Goal: Task Accomplishment & Management: Manage account settings

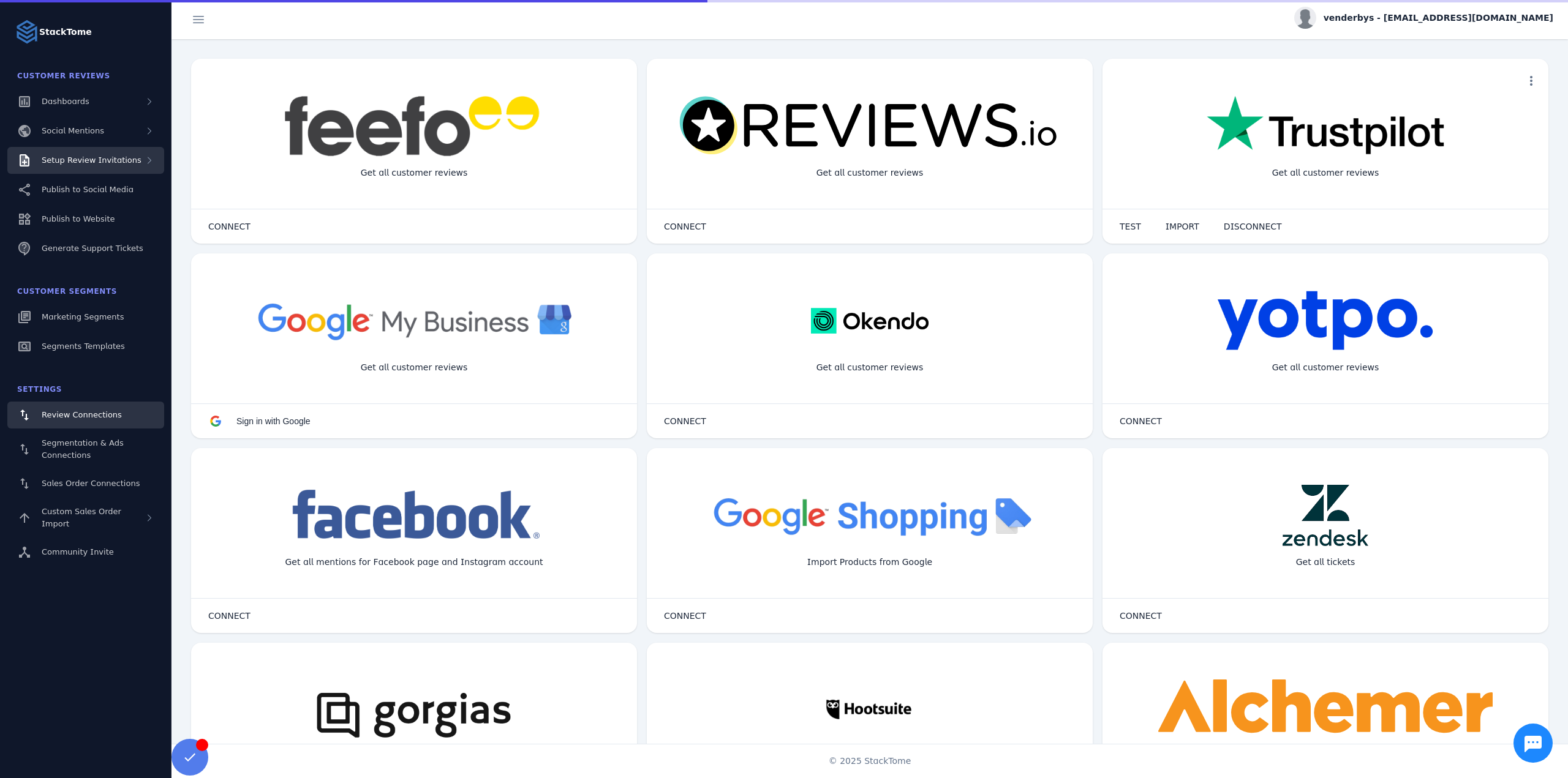
click at [119, 165] on div "Setup Review Invitations" at bounding box center [92, 160] width 100 height 12
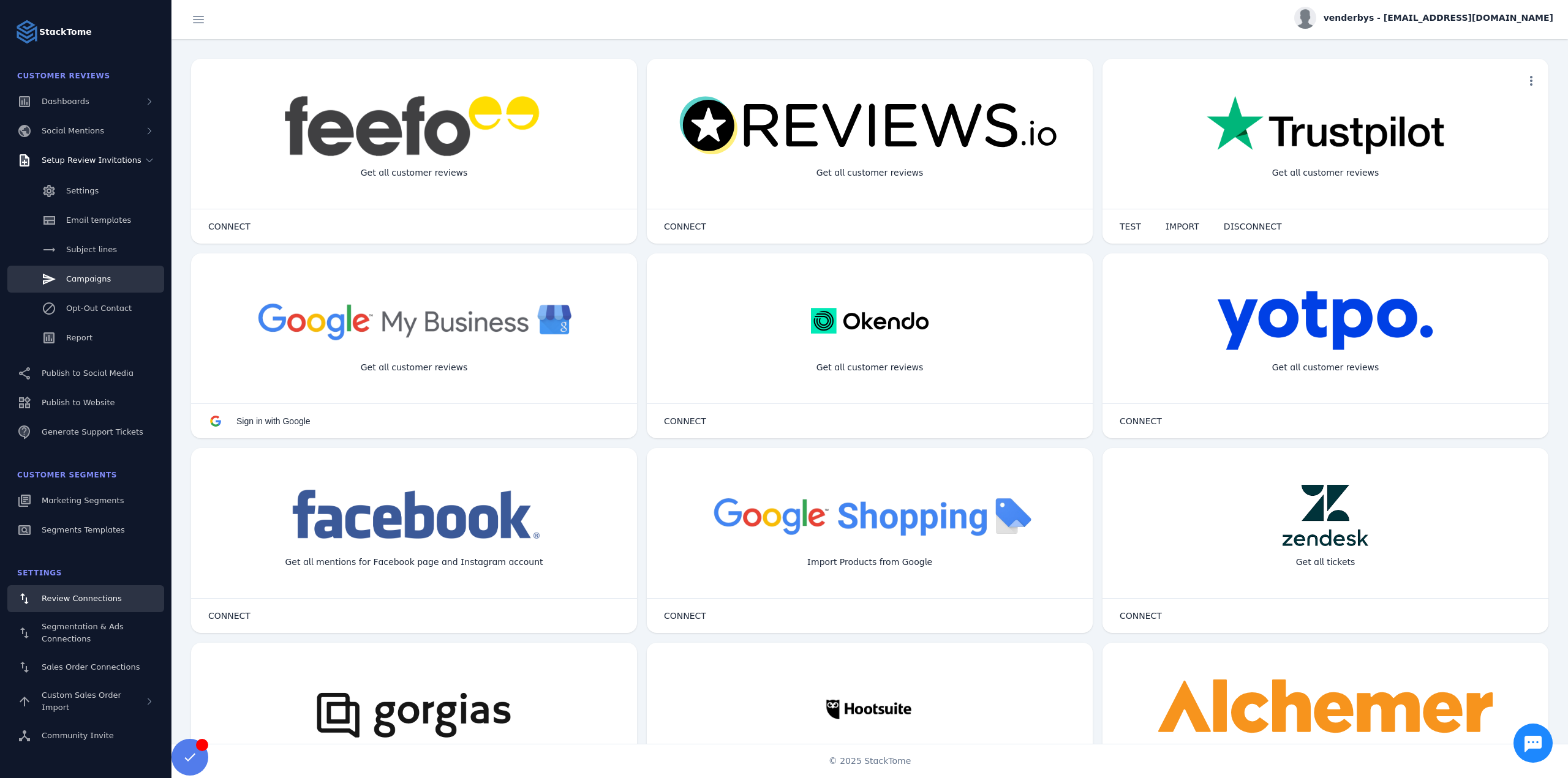
click at [90, 271] on link "Campaigns" at bounding box center [86, 279] width 157 height 27
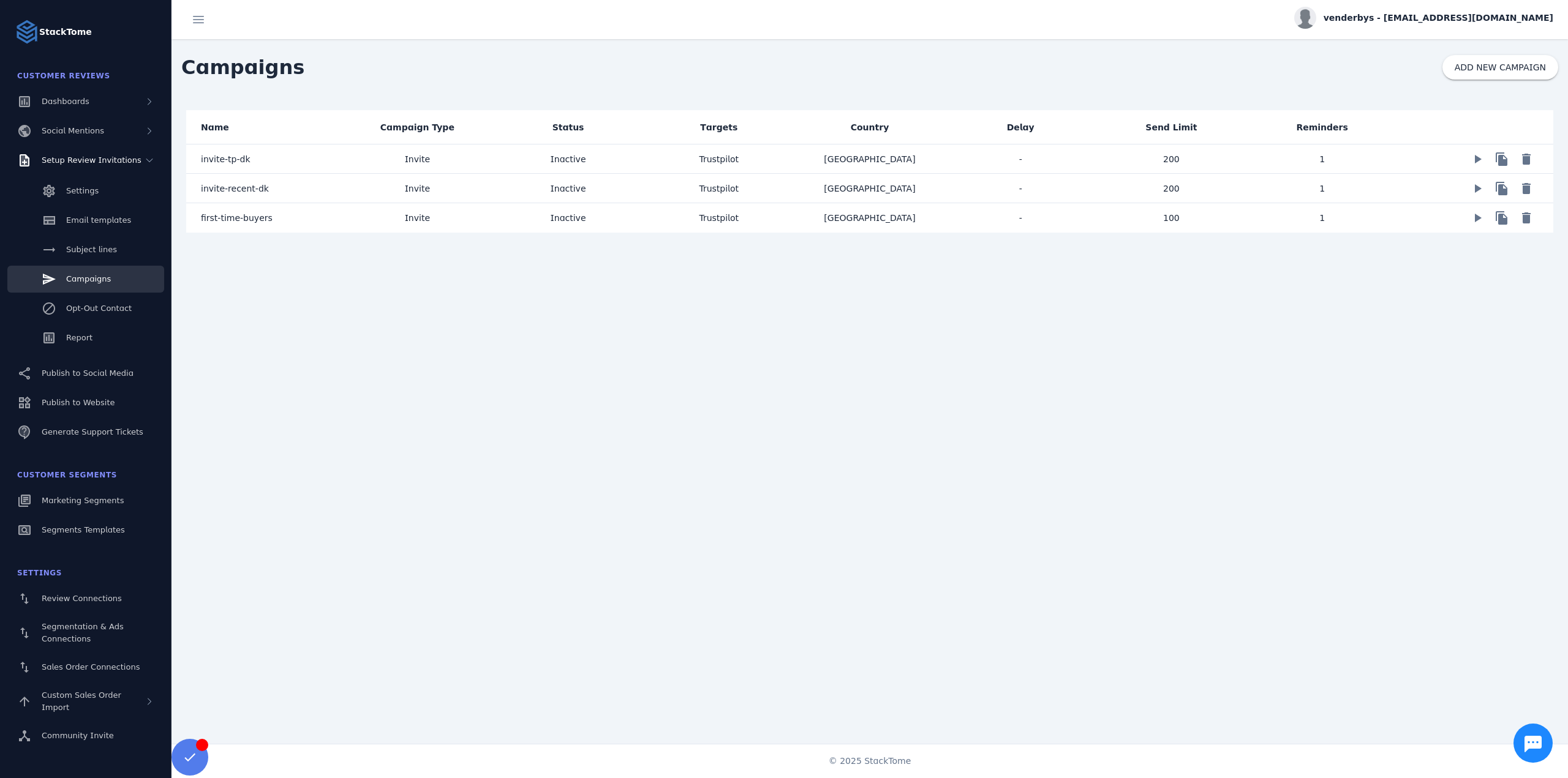
drag, startPoint x: 104, startPoint y: 500, endPoint x: 151, endPoint y: 467, distance: 57.4
click at [281, 161] on mat-cell "invite-tp-dk" at bounding box center [264, 159] width 155 height 29
click at [287, 218] on mat-cell "first-time-buyers" at bounding box center [264, 218] width 155 height 29
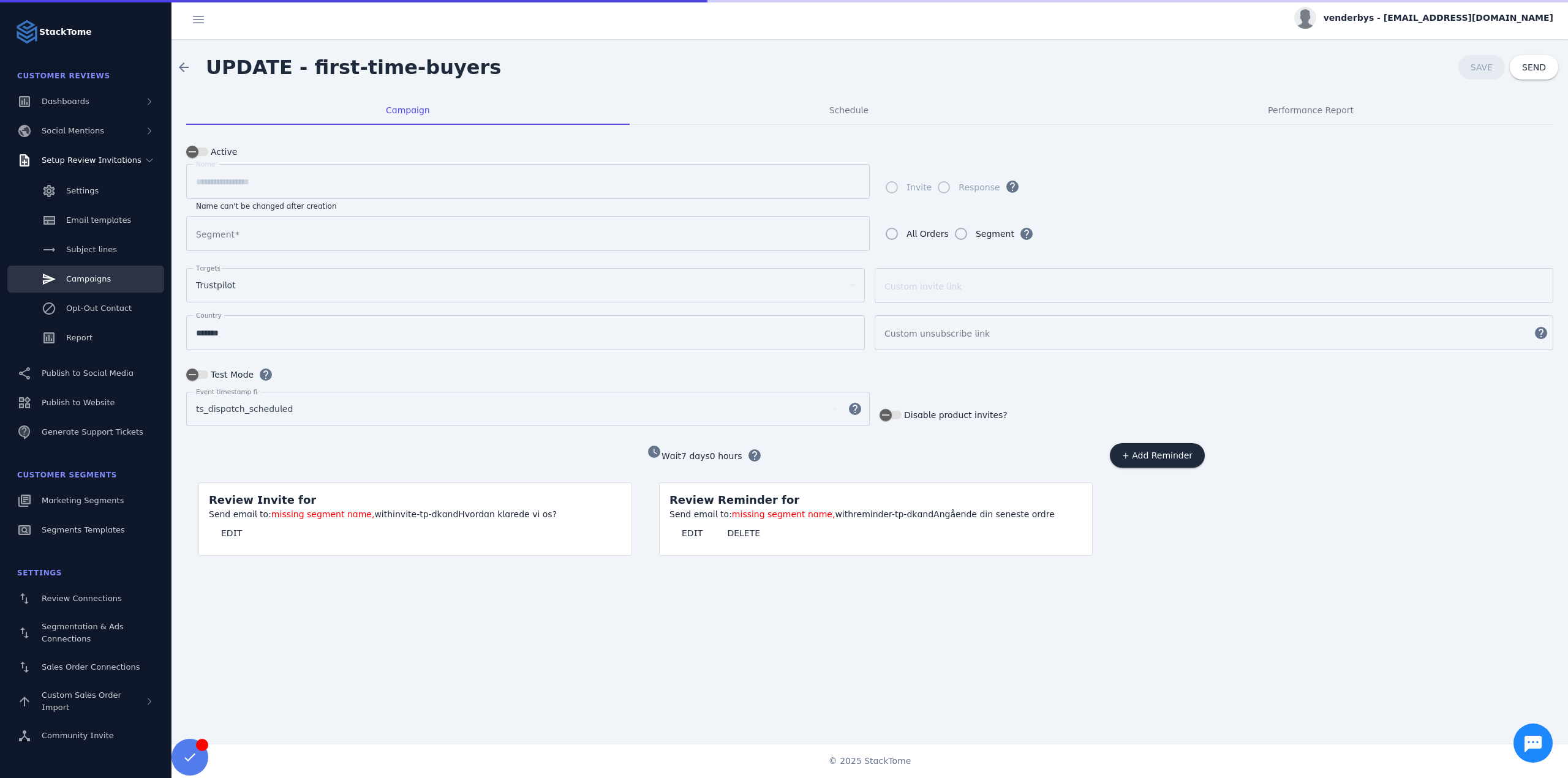
type input "**********"
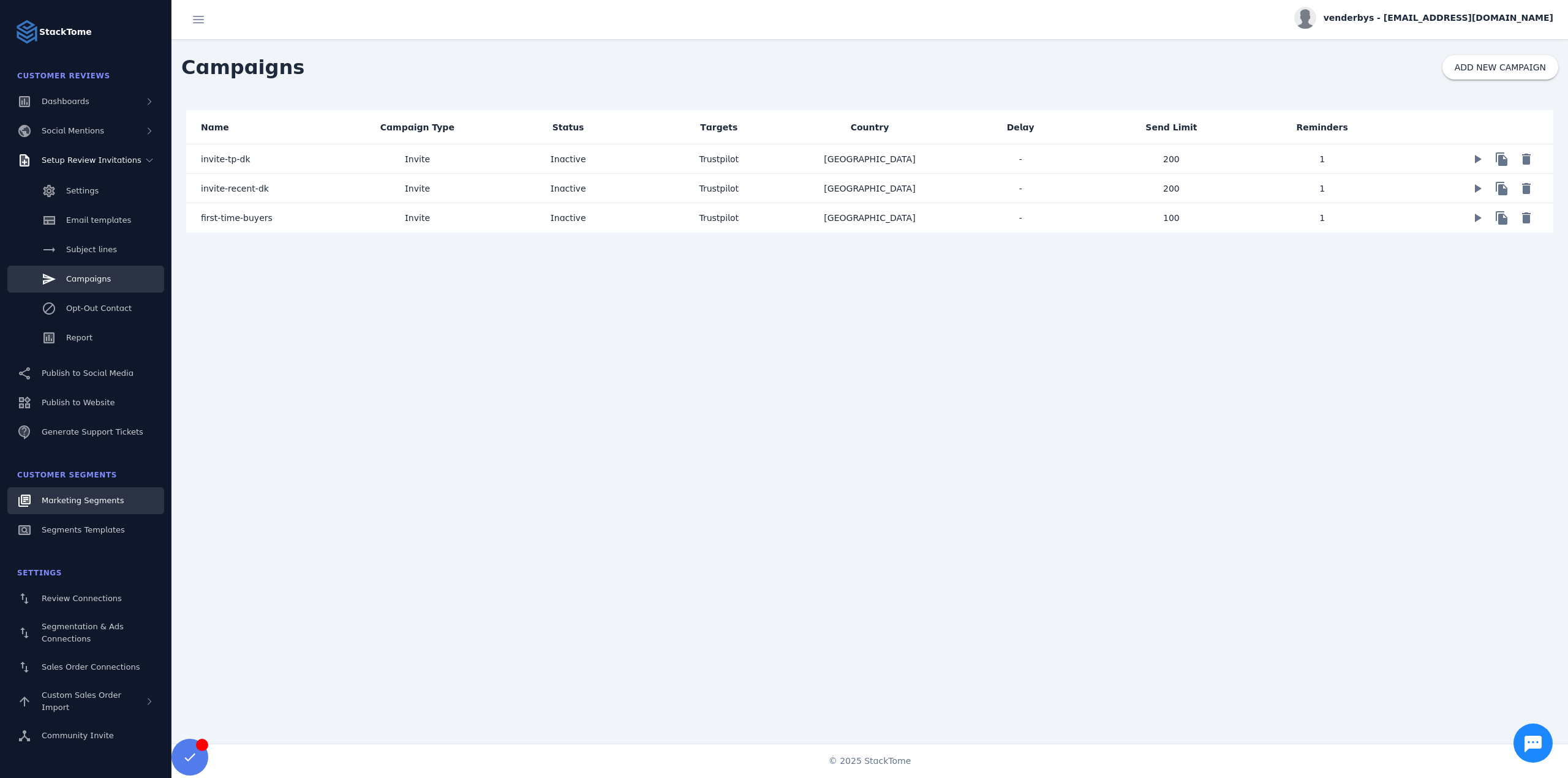
click at [76, 497] on span "Marketing Segments" at bounding box center [83, 501] width 82 height 9
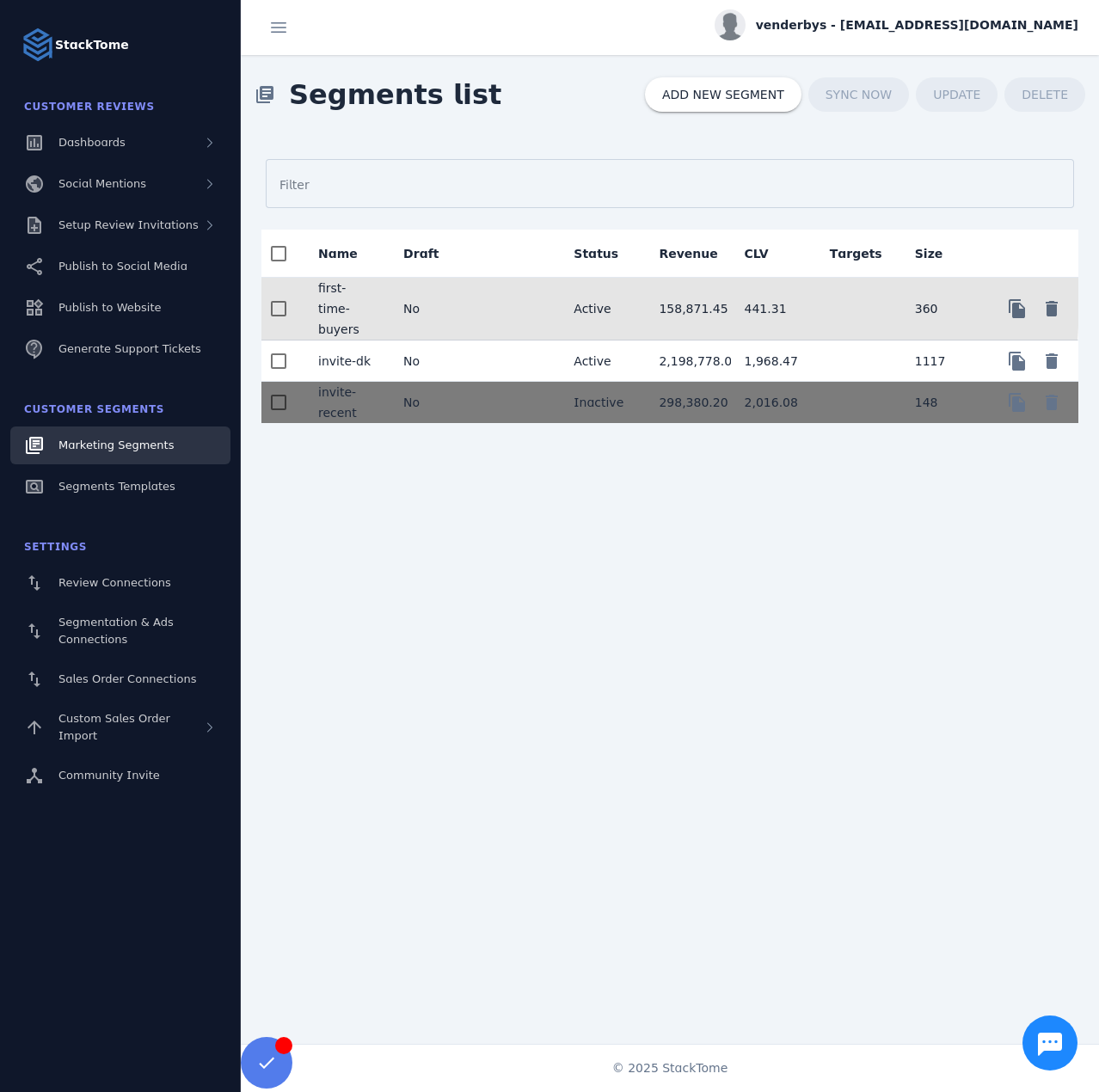
click at [464, 293] on mat-cell "No" at bounding box center [432, 309] width 85 height 62
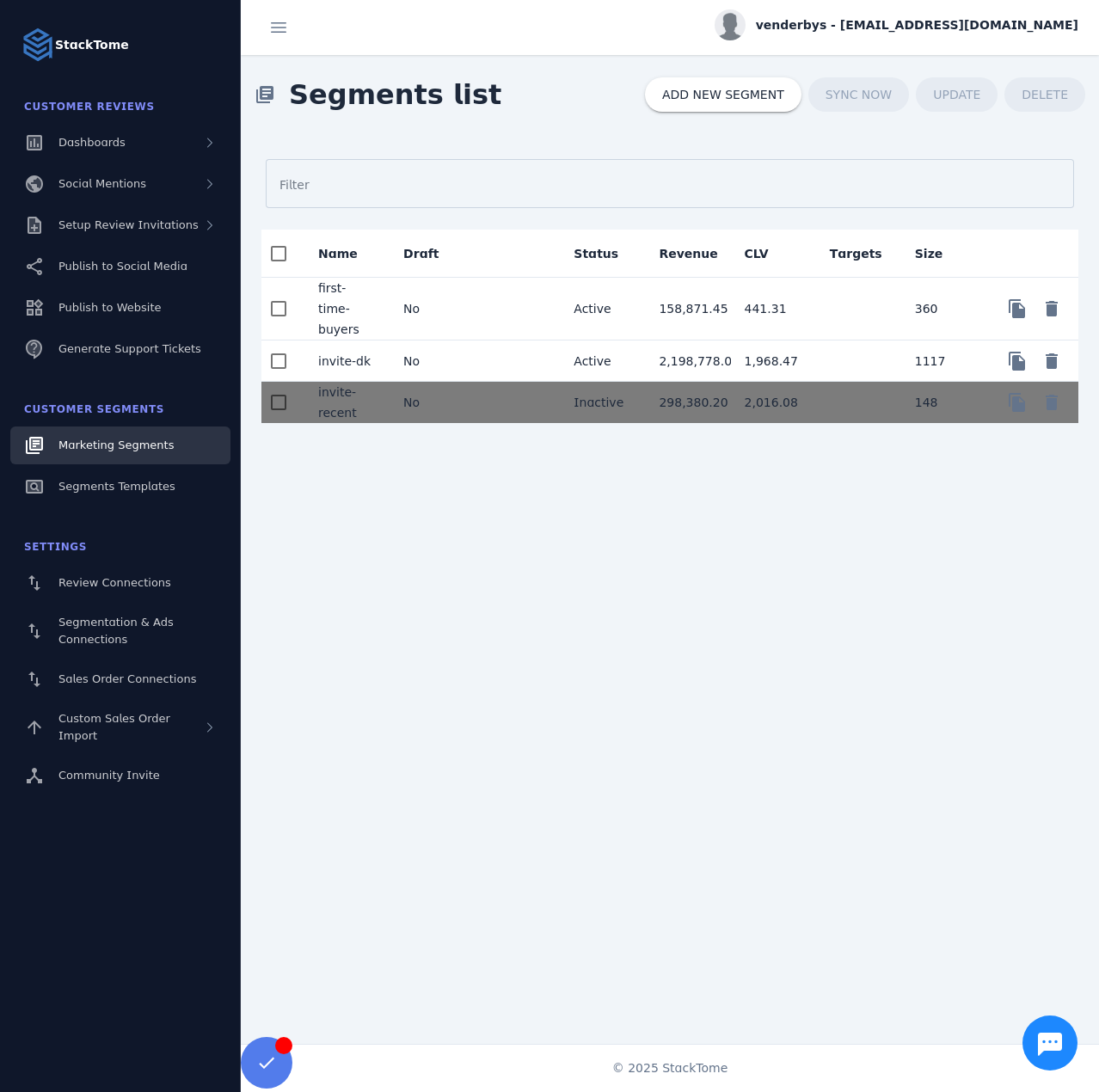
click at [475, 340] on mat-cell at bounding box center [517, 361] width 85 height 41
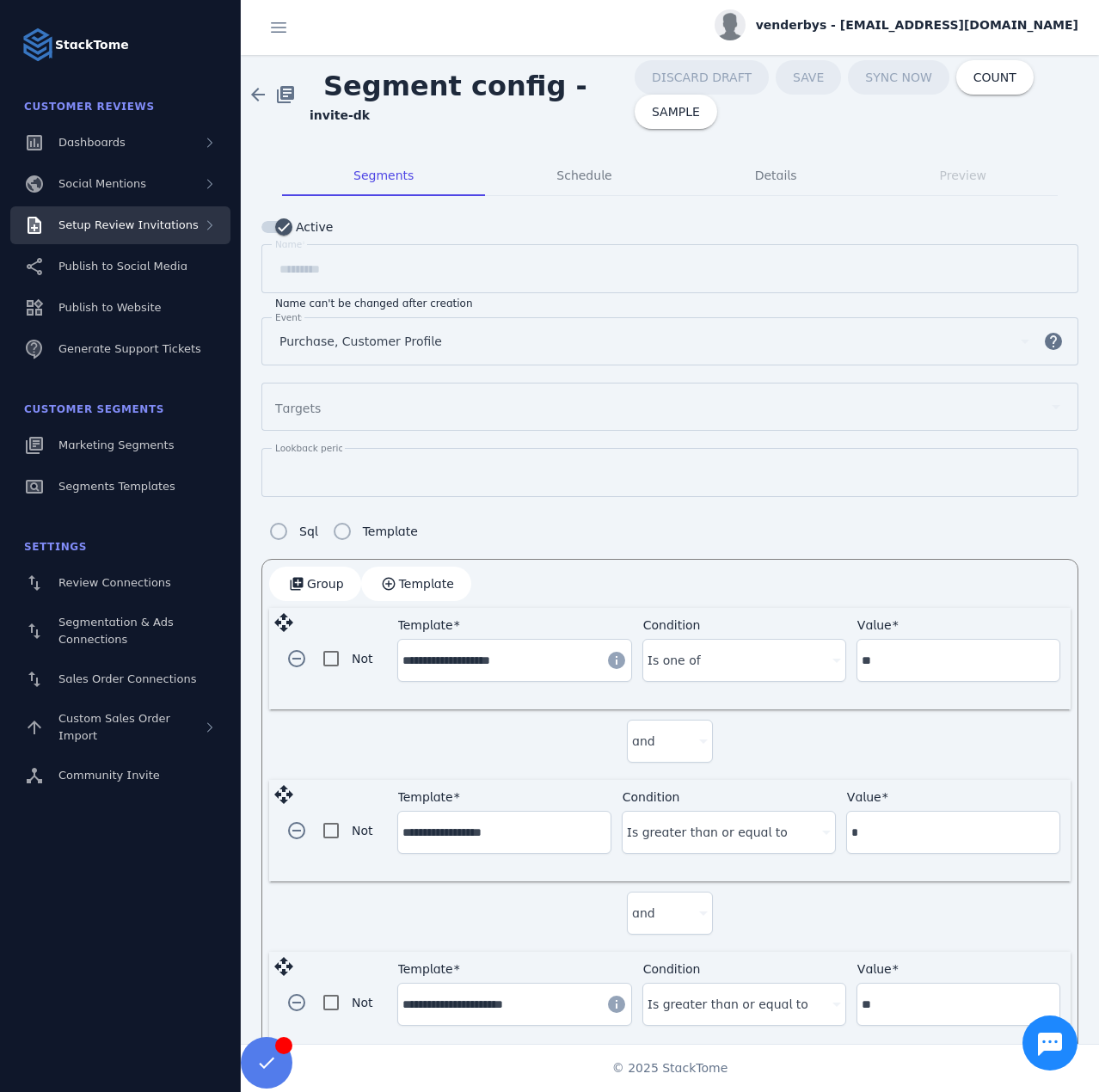
click at [134, 228] on span "Setup Review Invitations" at bounding box center [129, 225] width 140 height 13
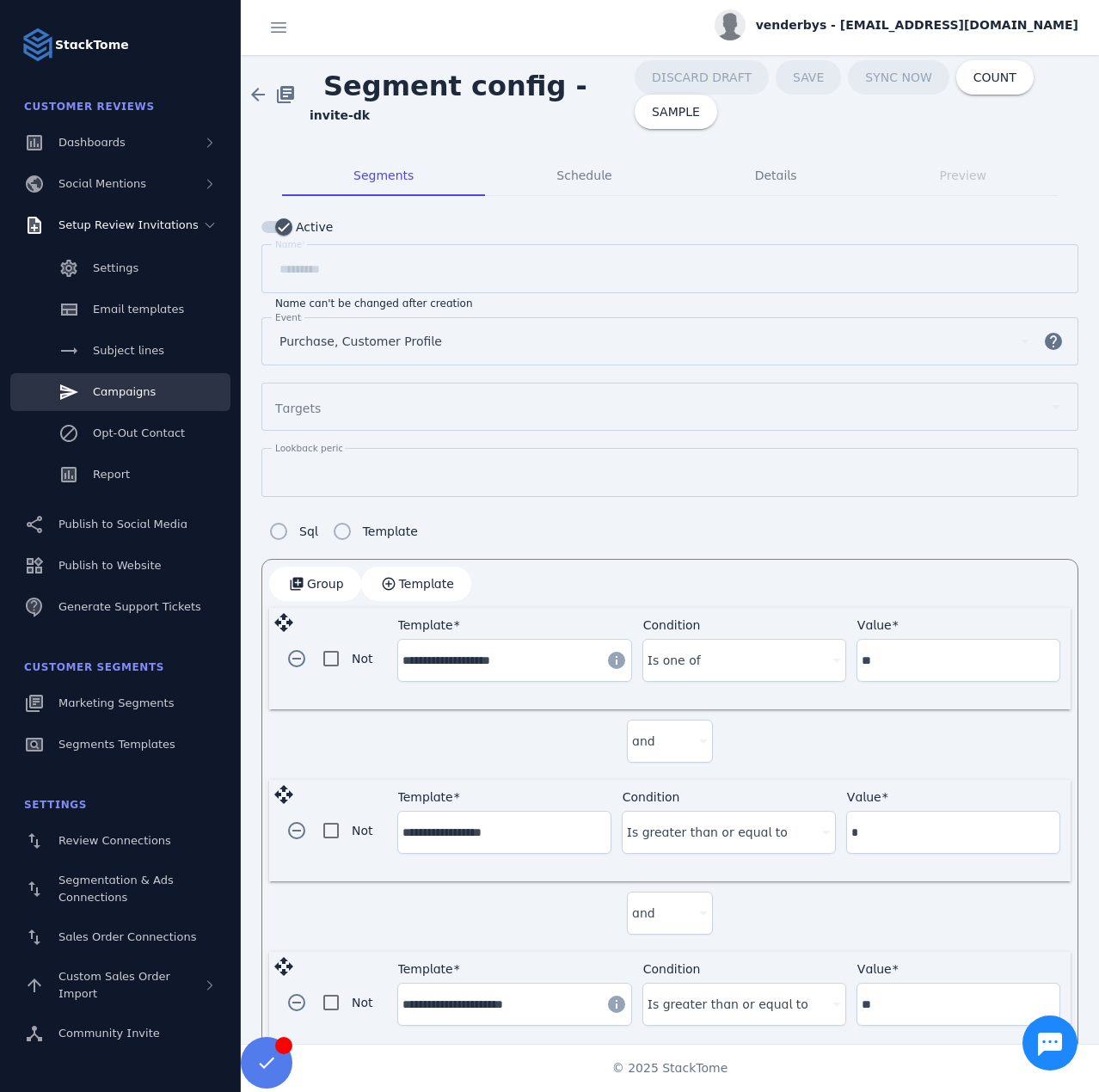
click at [133, 393] on span "Campaigns" at bounding box center [124, 392] width 63 height 13
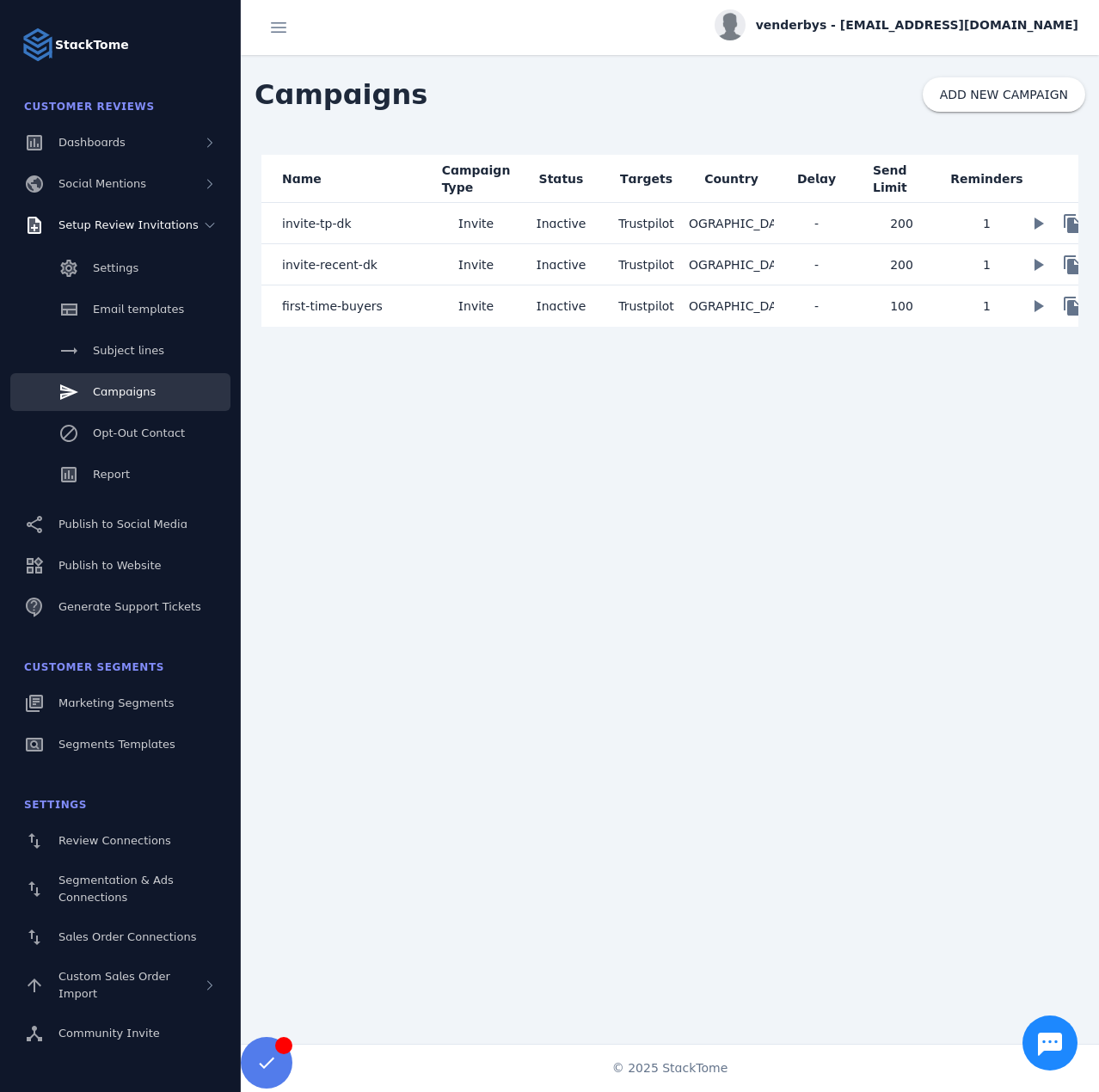
click at [359, 218] on mat-cell "invite-tp-dk" at bounding box center [347, 224] width 172 height 41
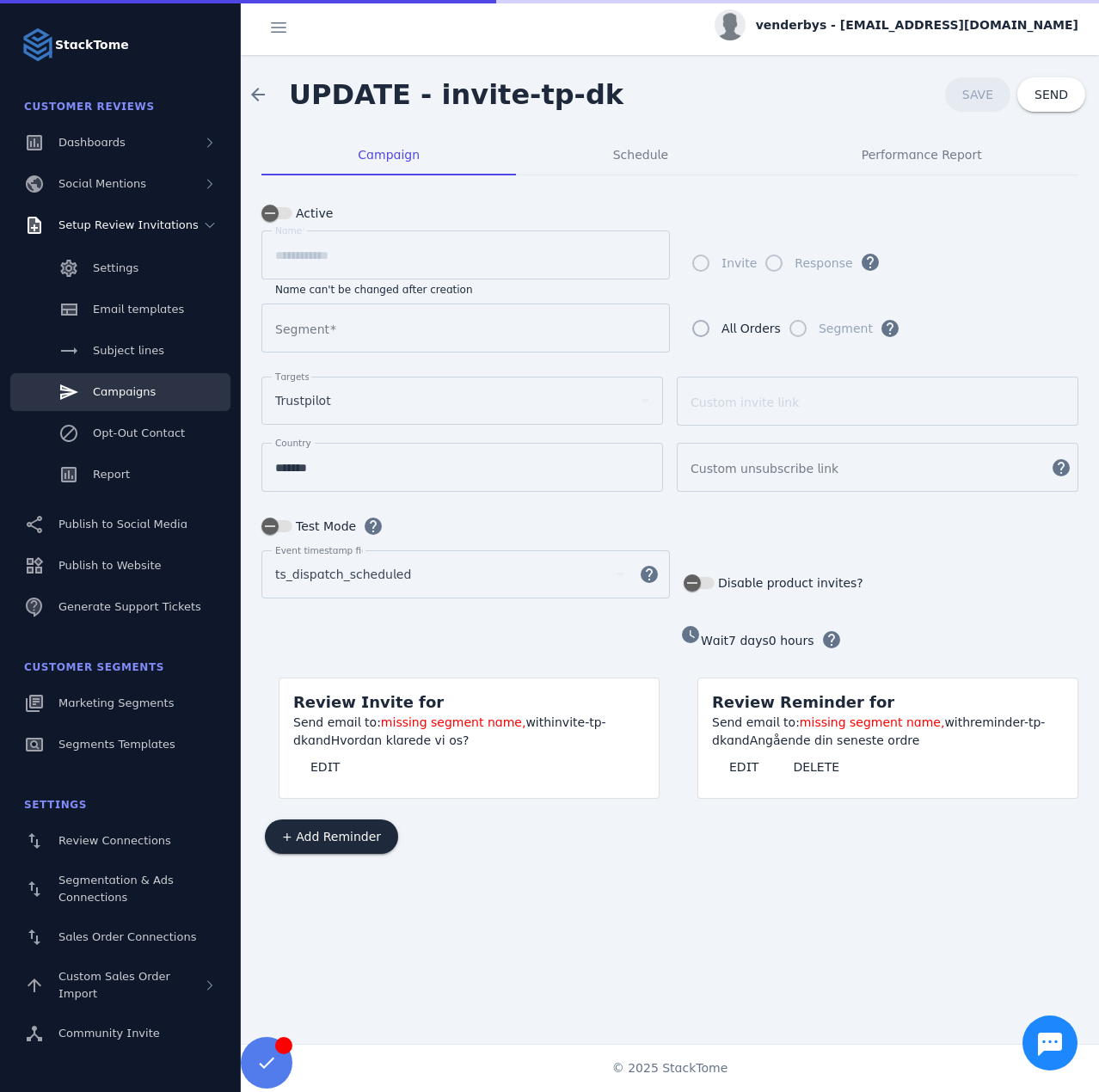
type input "*********"
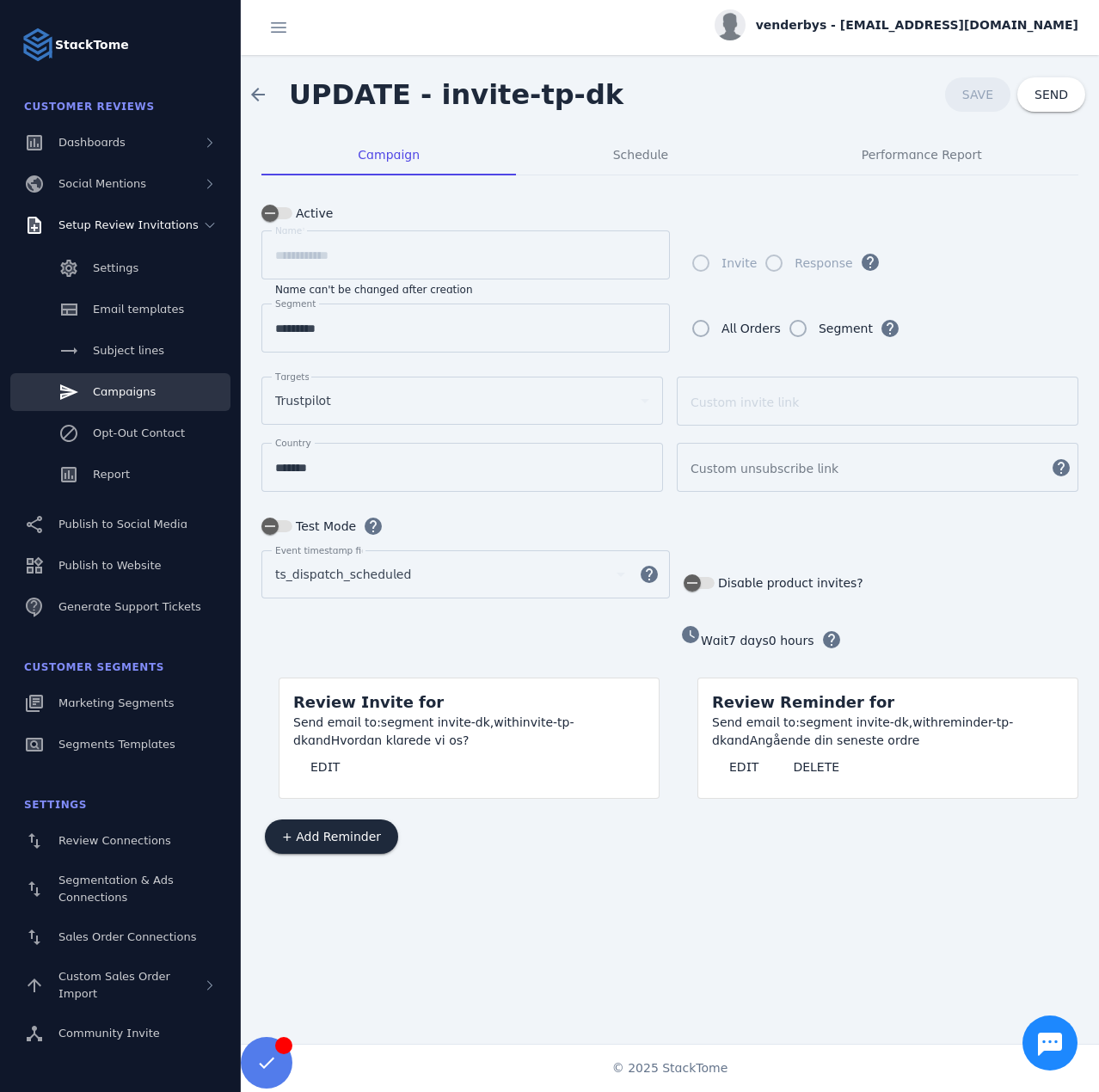
drag, startPoint x: 750, startPoint y: 757, endPoint x: 801, endPoint y: 722, distance: 61.9
click at [750, 761] on span "EDIT" at bounding box center [744, 767] width 29 height 12
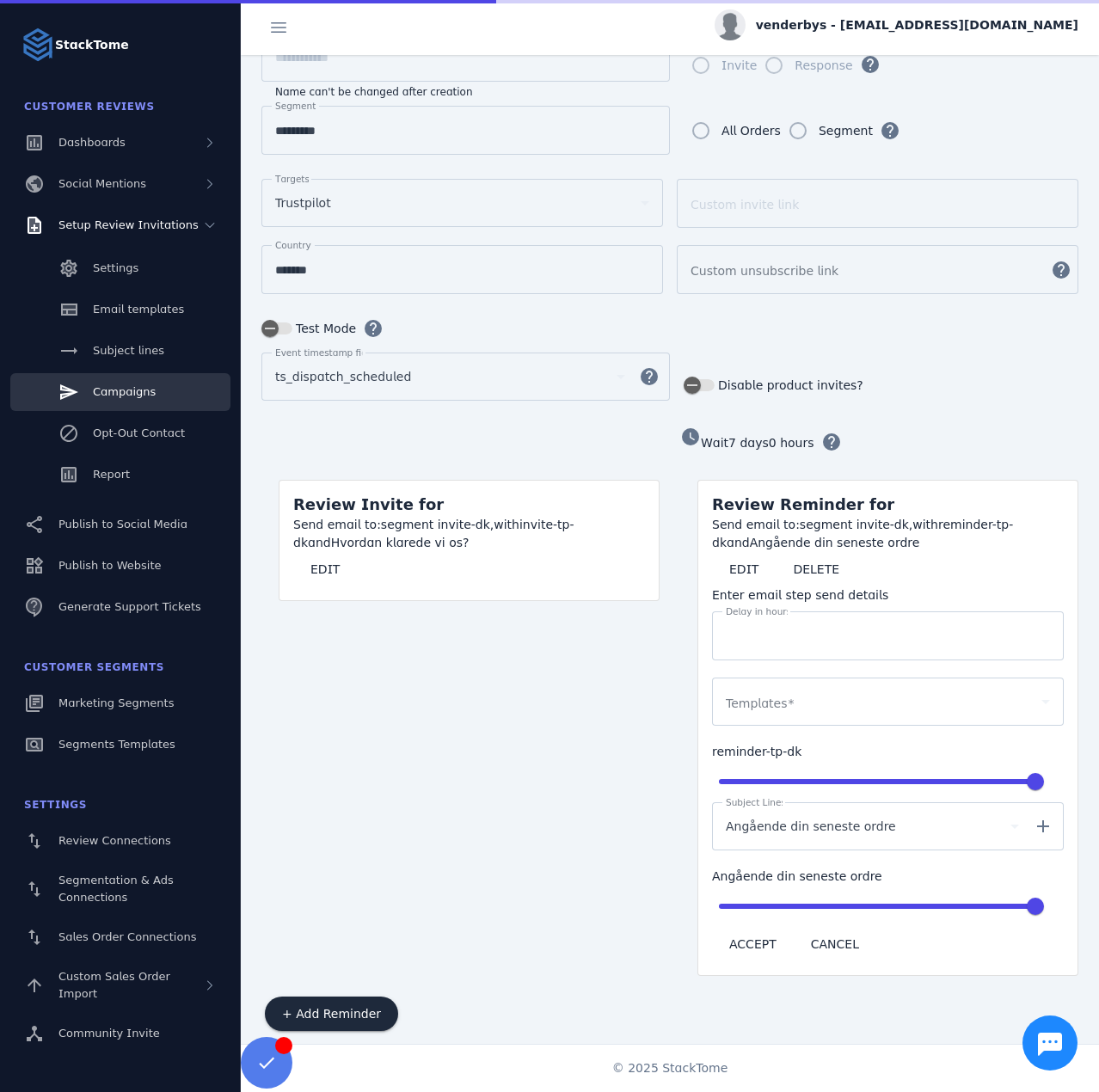
scroll to position [203, 0]
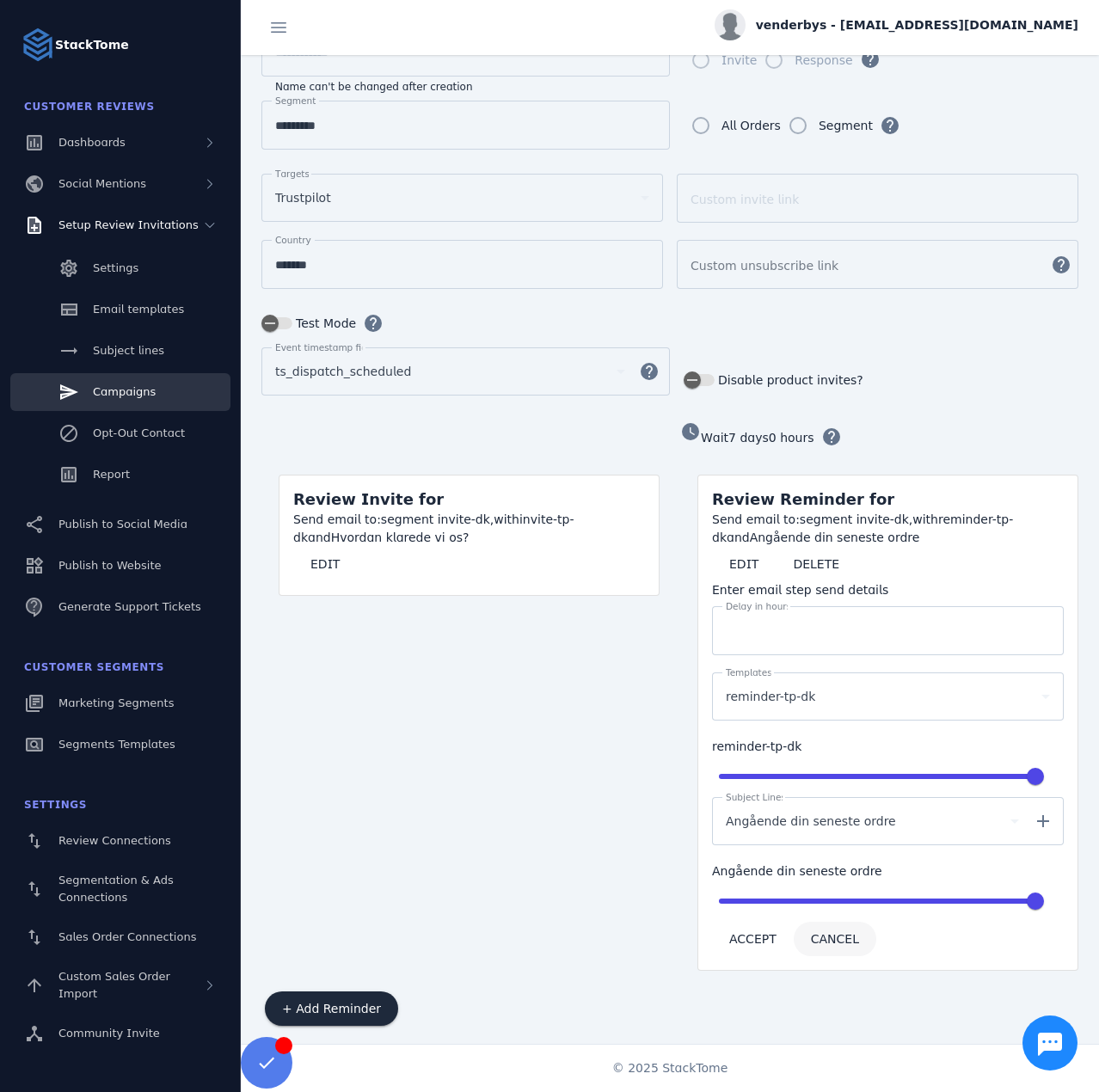
click at [828, 933] on span "CANCEL" at bounding box center [836, 938] width 49 height 12
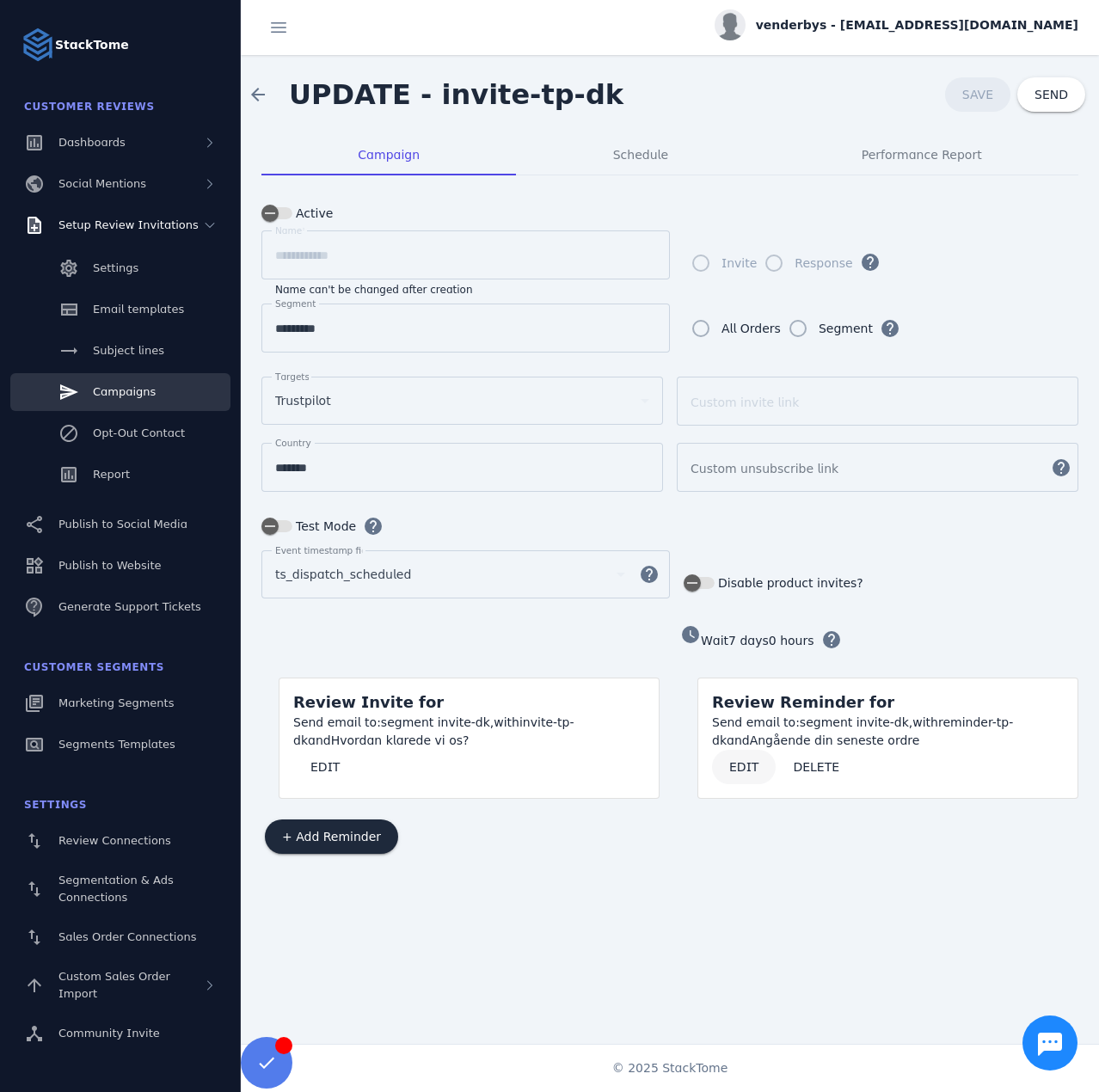
click at [726, 764] on span at bounding box center [744, 767] width 63 height 41
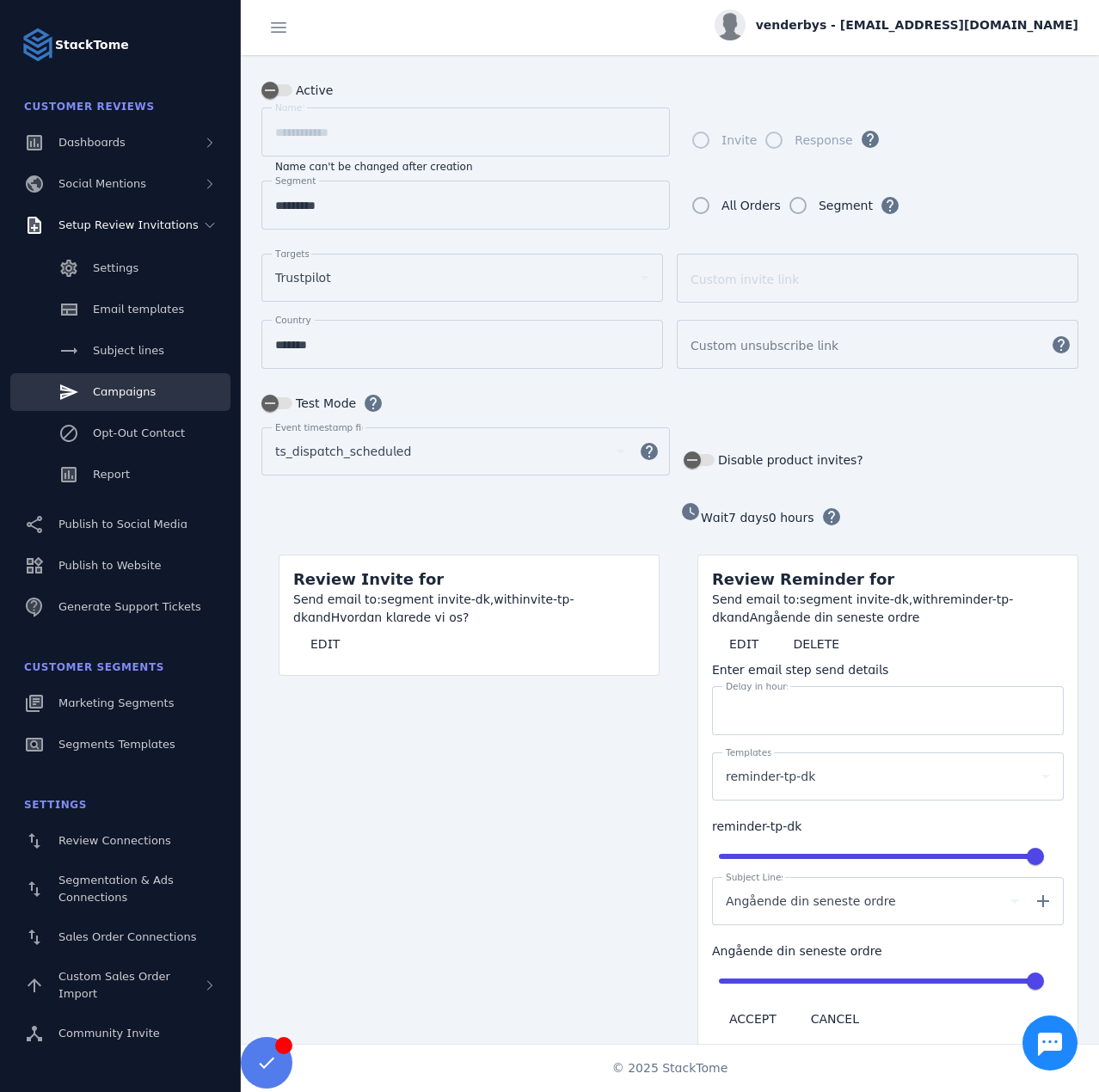
scroll to position [172, 0]
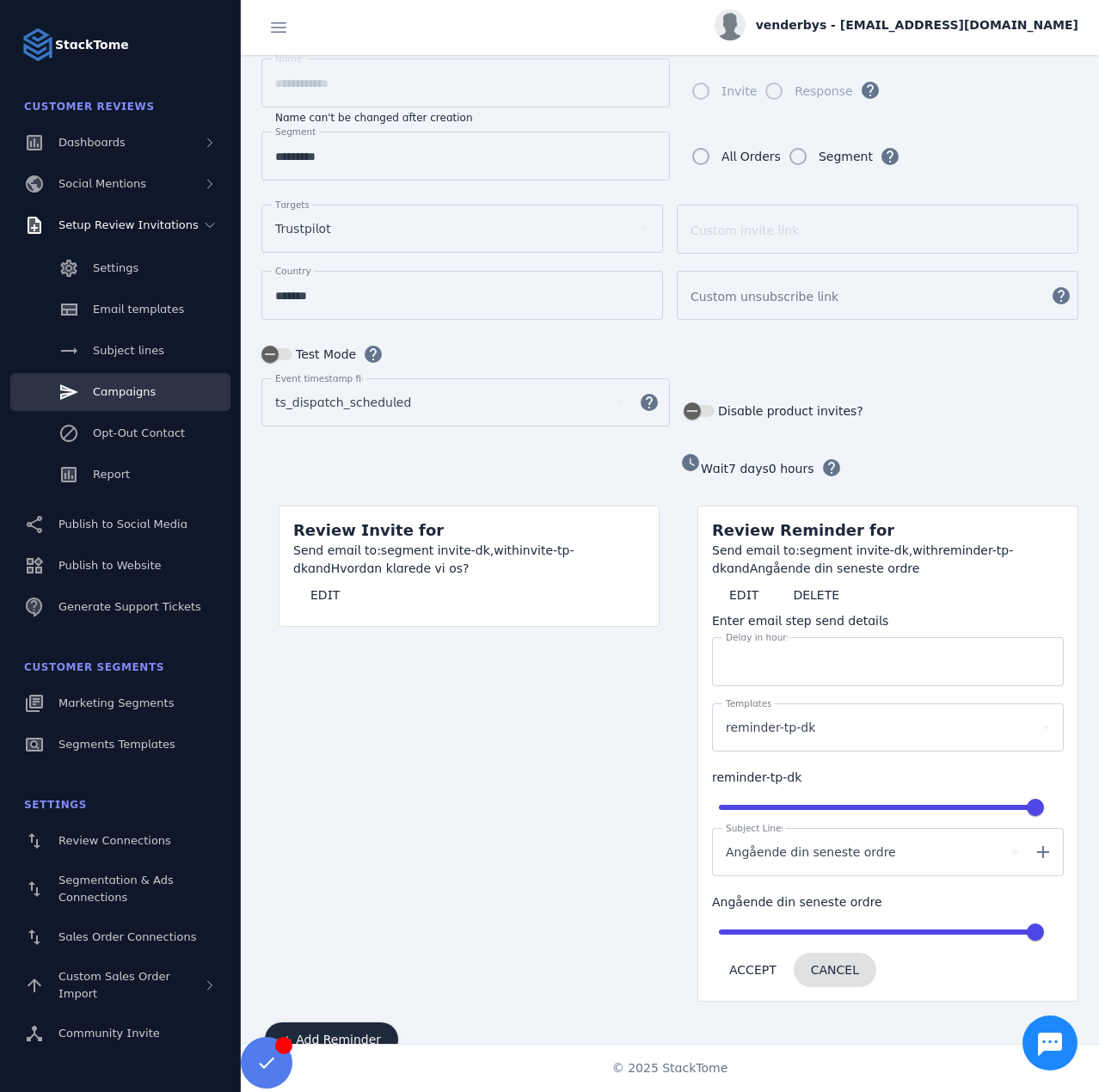
click at [826, 964] on span "CANCEL" at bounding box center [836, 970] width 49 height 12
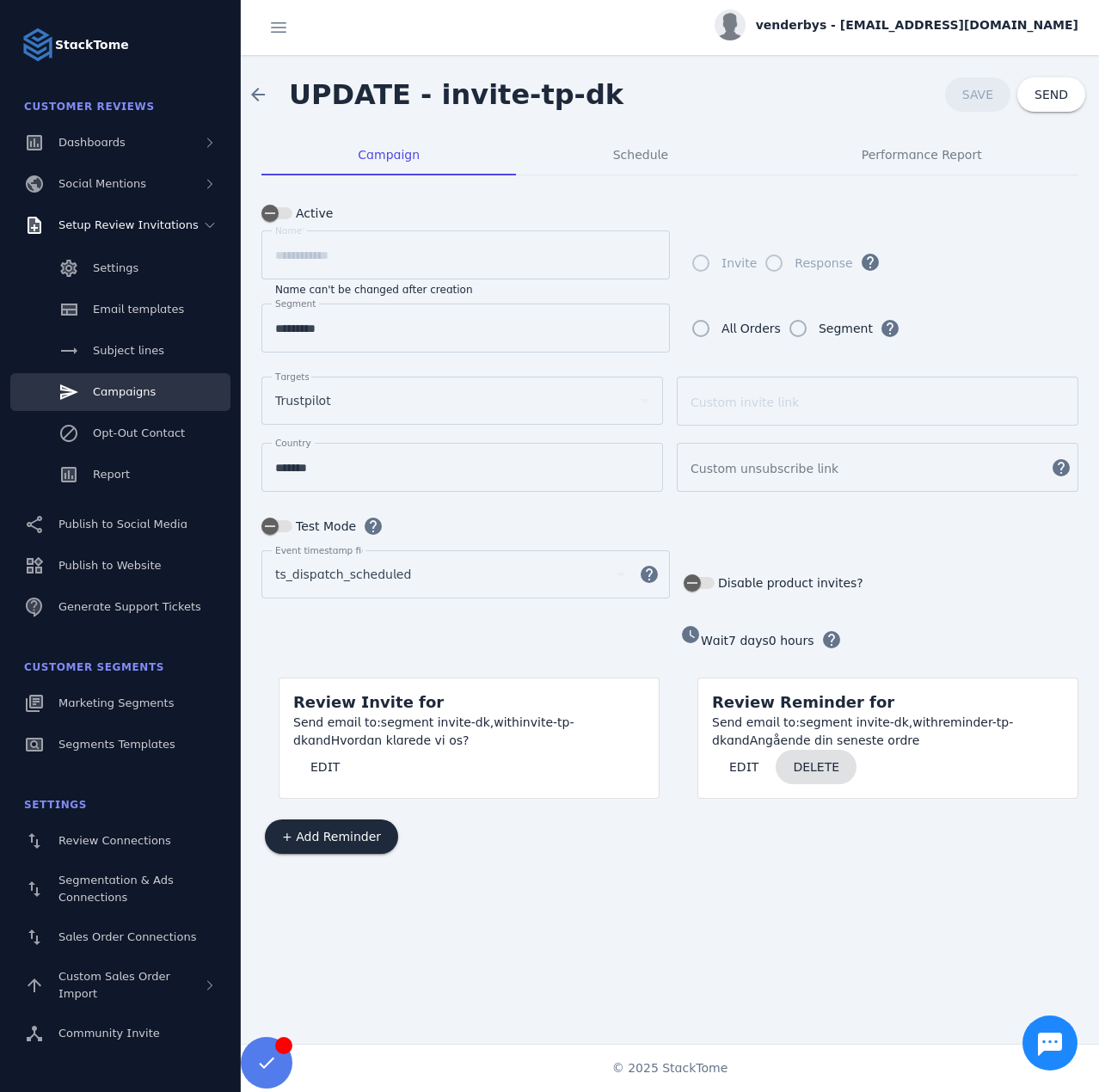
click at [815, 761] on span "DELETE" at bounding box center [816, 767] width 47 height 12
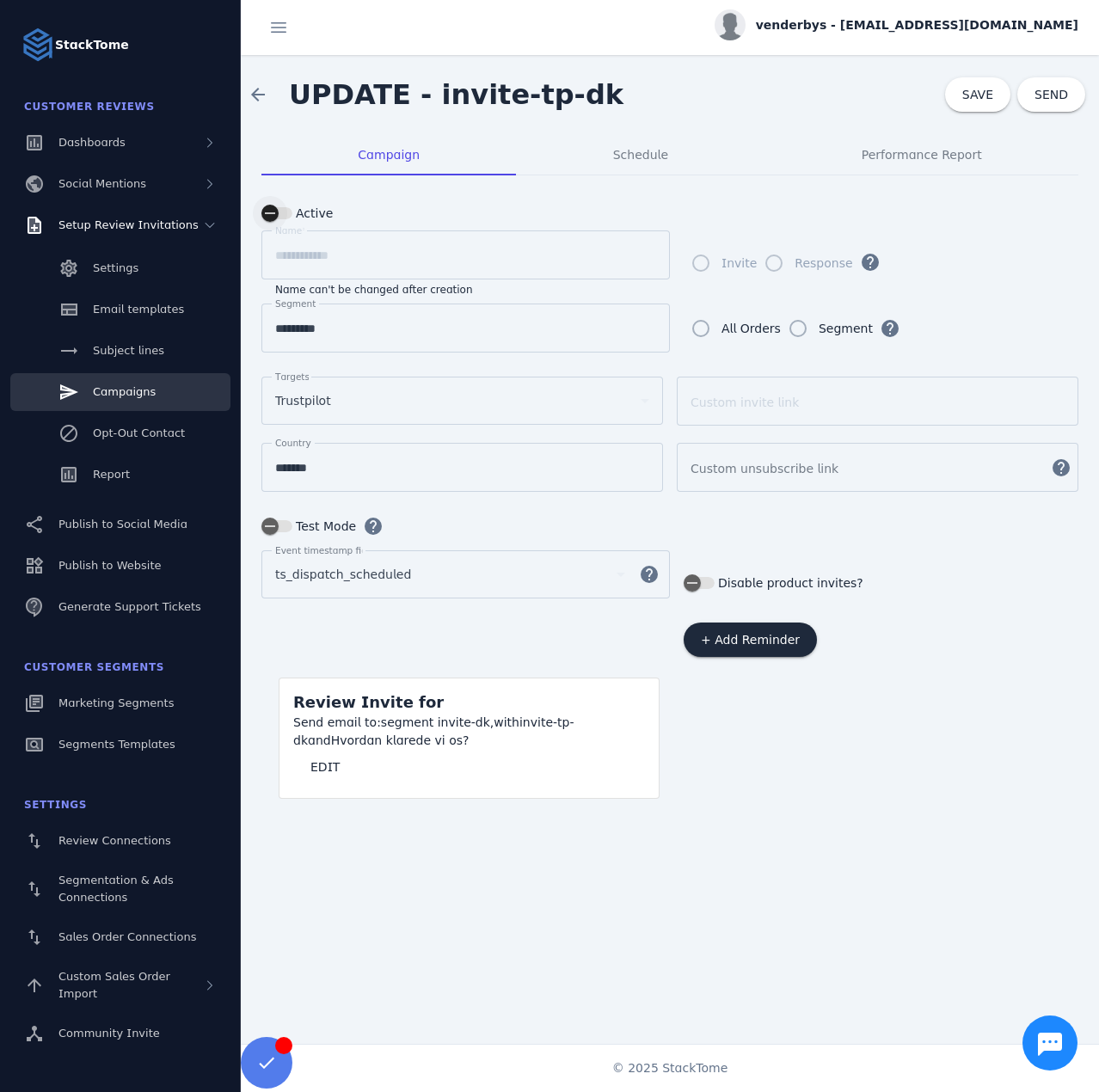
click at [272, 210] on icon "button" at bounding box center [270, 213] width 16 height 16
click at [973, 99] on span "SAVE" at bounding box center [978, 94] width 31 height 14
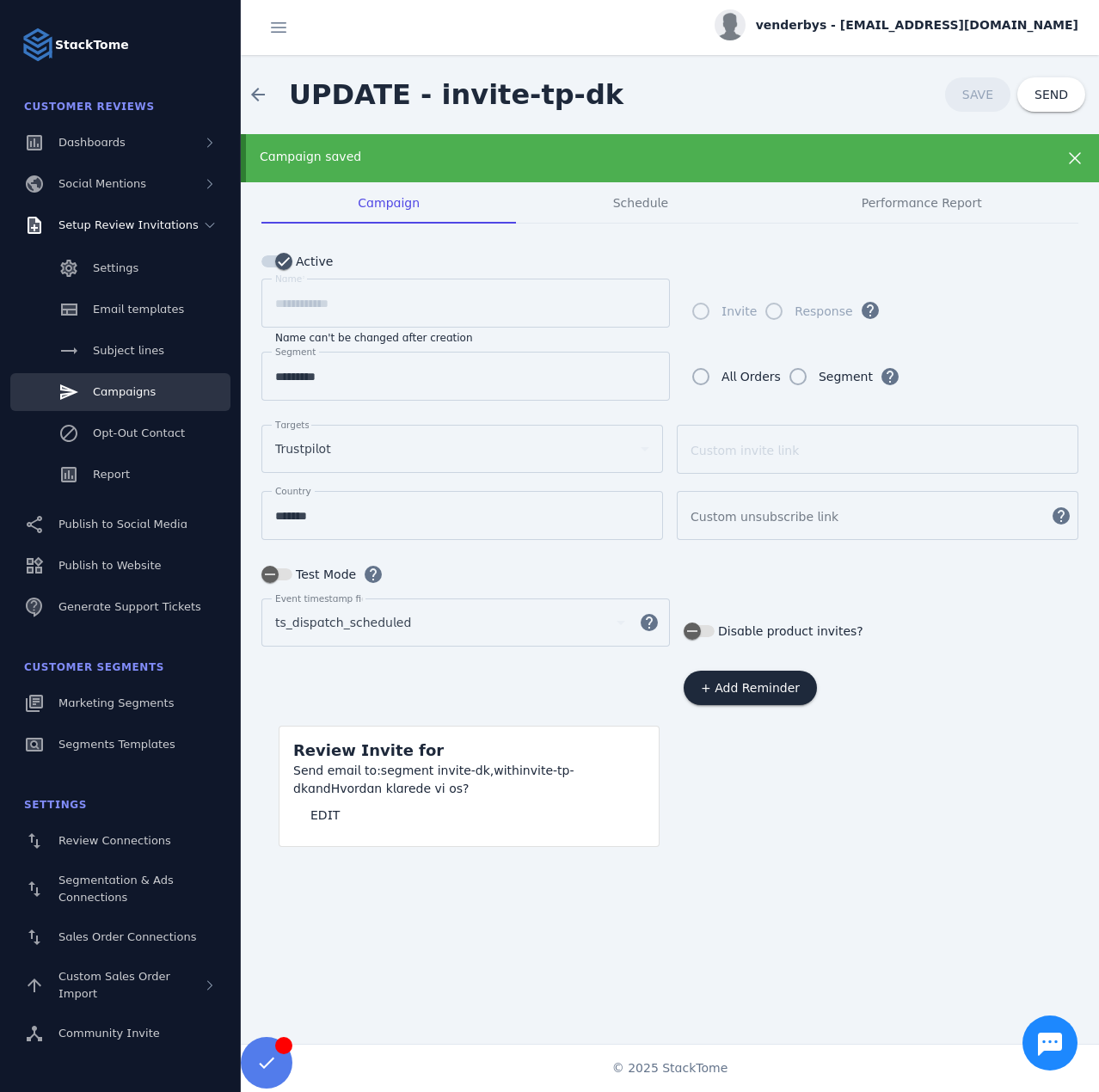
click at [129, 387] on span "Campaigns" at bounding box center [124, 392] width 63 height 13
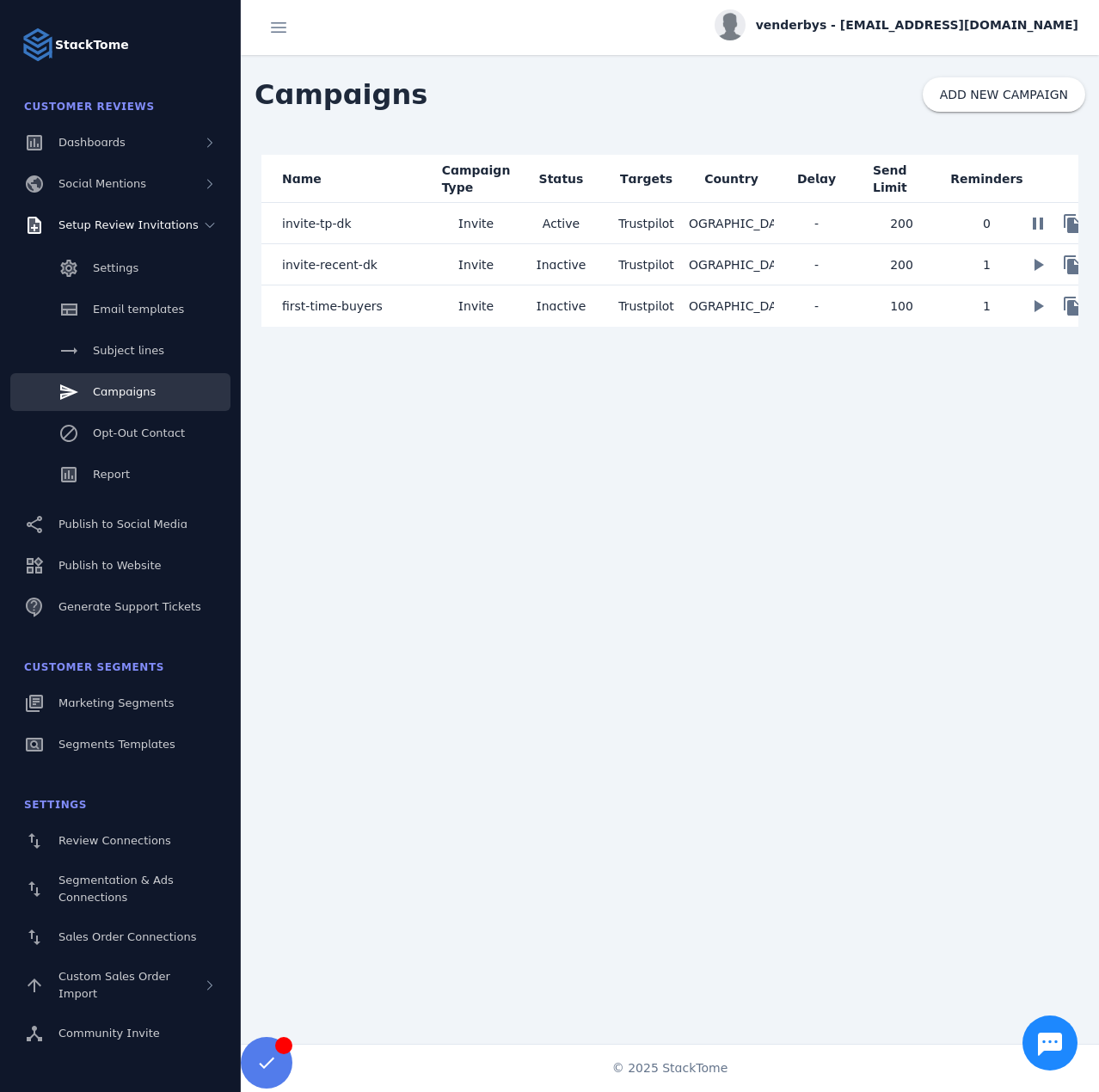
click at [406, 222] on mat-cell "invite-tp-dk" at bounding box center [347, 224] width 172 height 41
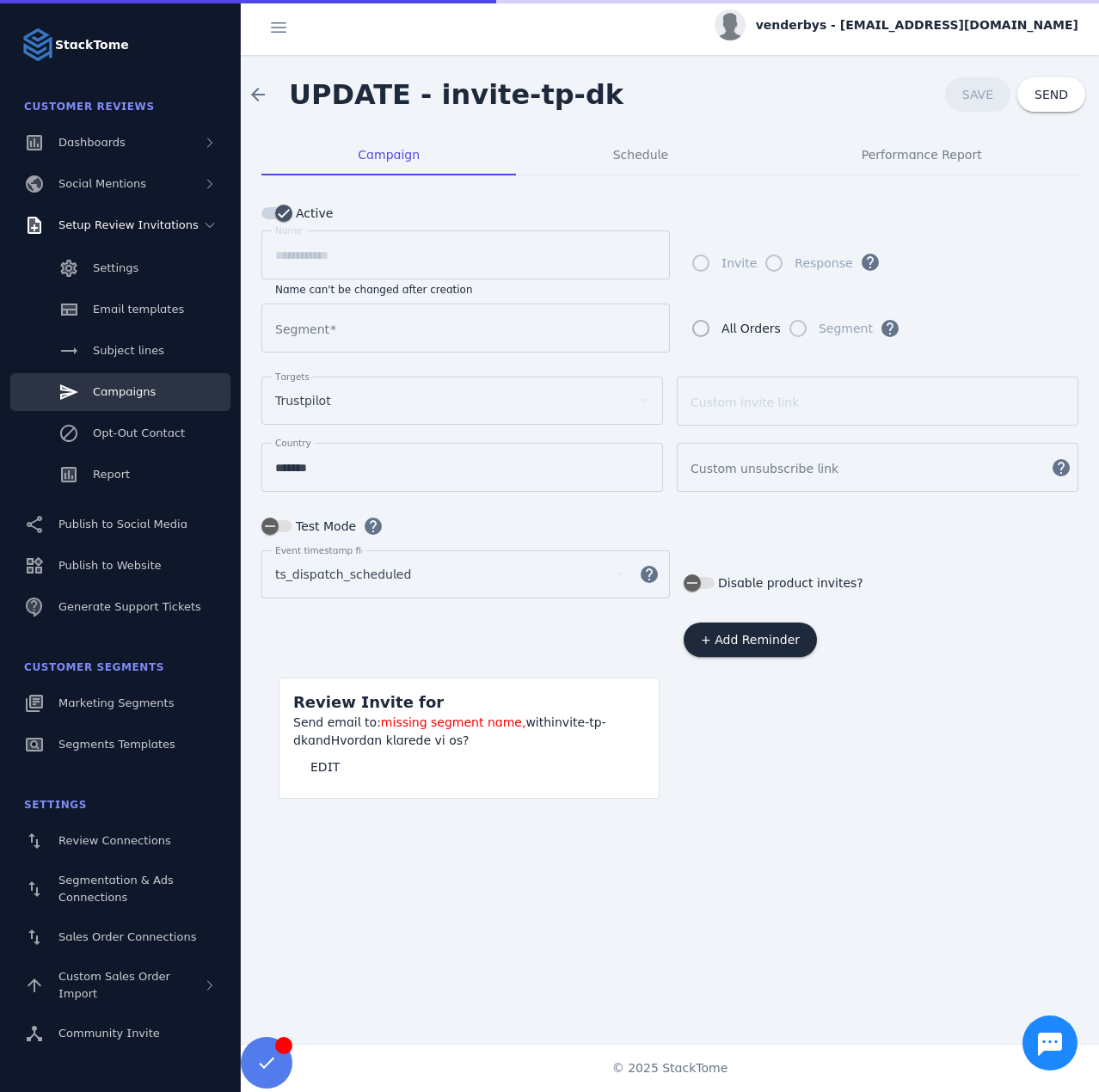
type input "*********"
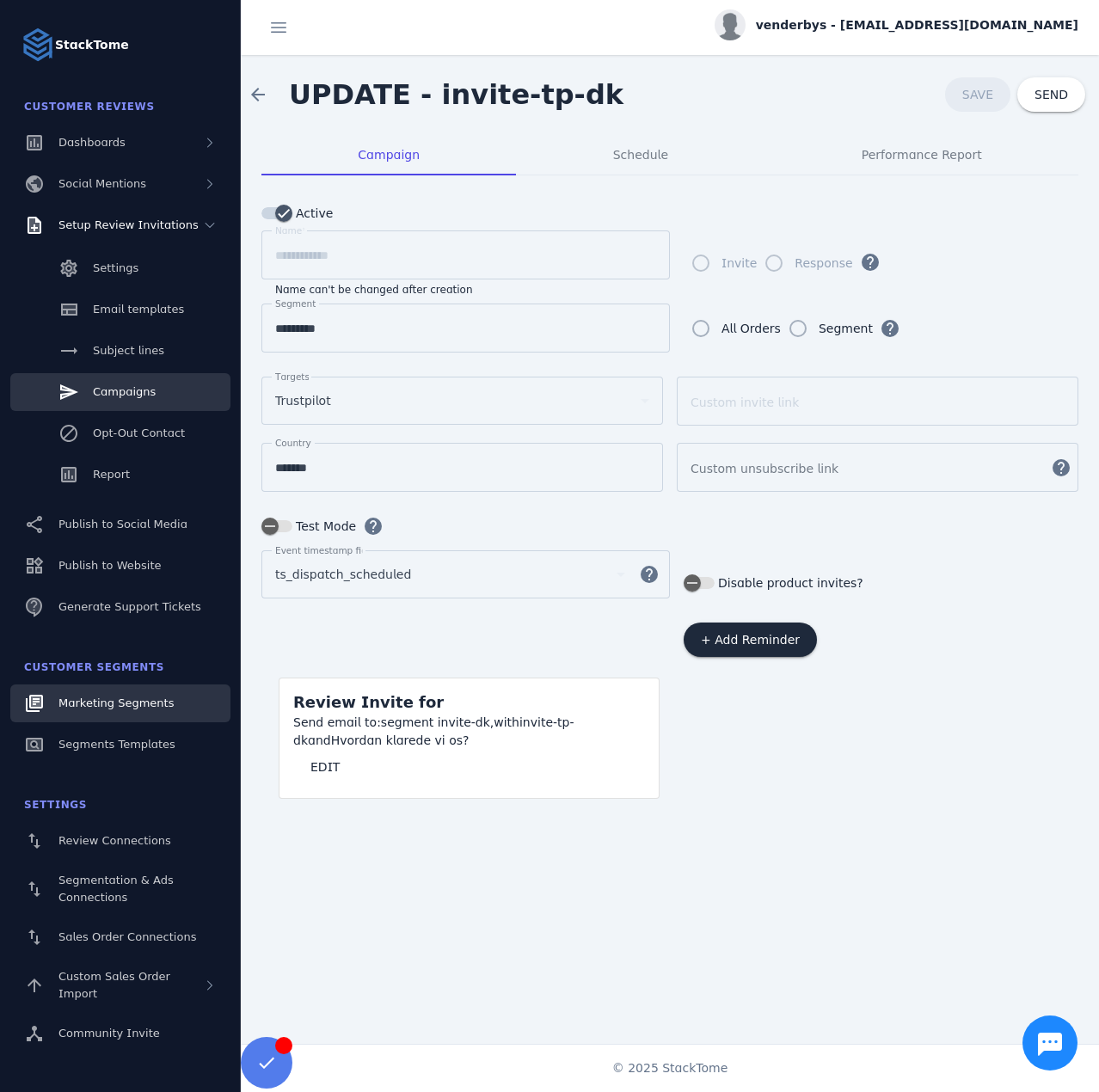
click at [92, 712] on link "Marketing Segments" at bounding box center [120, 703] width 220 height 38
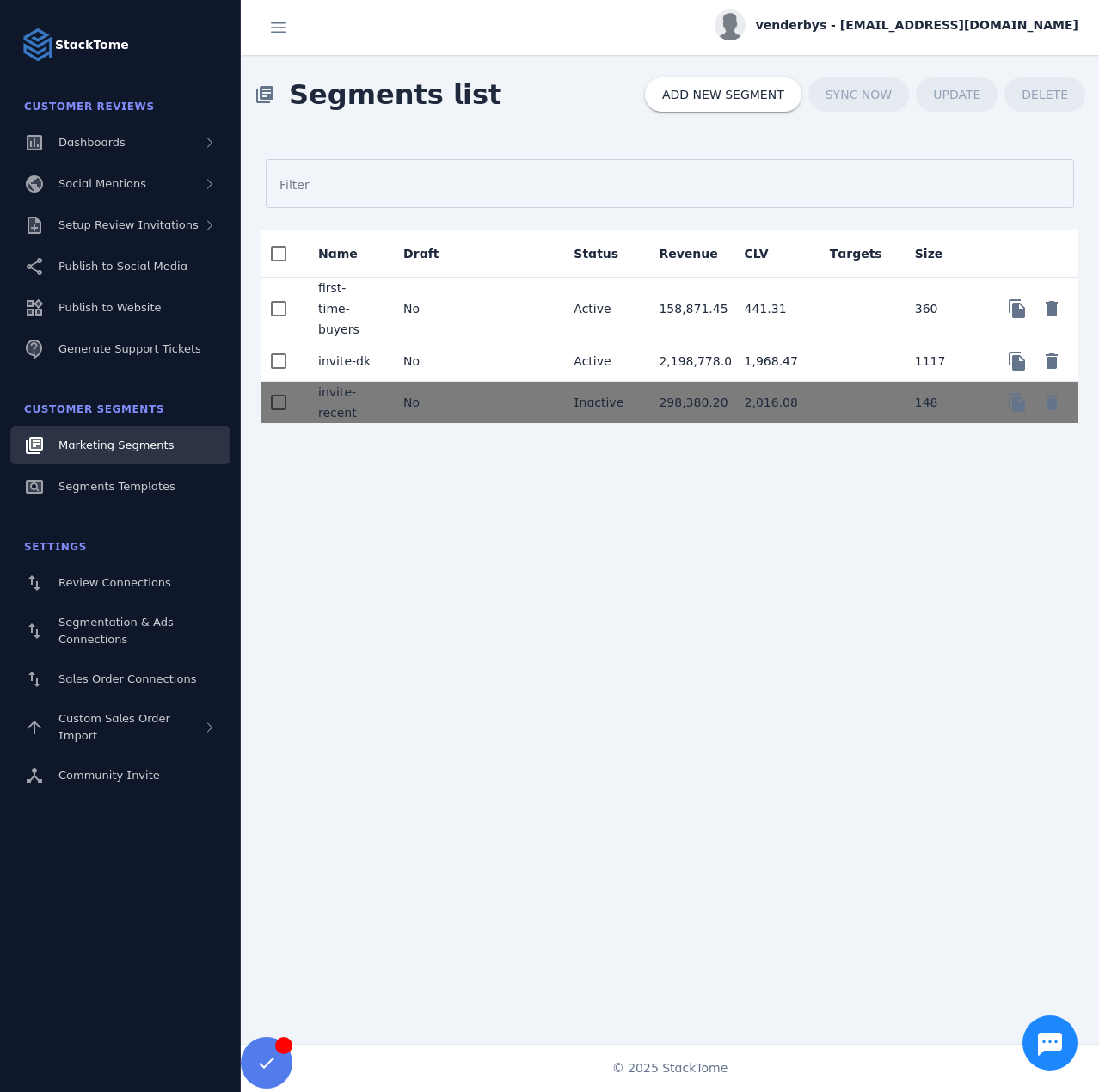
click at [949, 24] on span "venderbys - [EMAIL_ADDRESS][DOMAIN_NAME]" at bounding box center [918, 25] width 323 height 18
click at [988, 175] on icon at bounding box center [979, 166] width 21 height 21
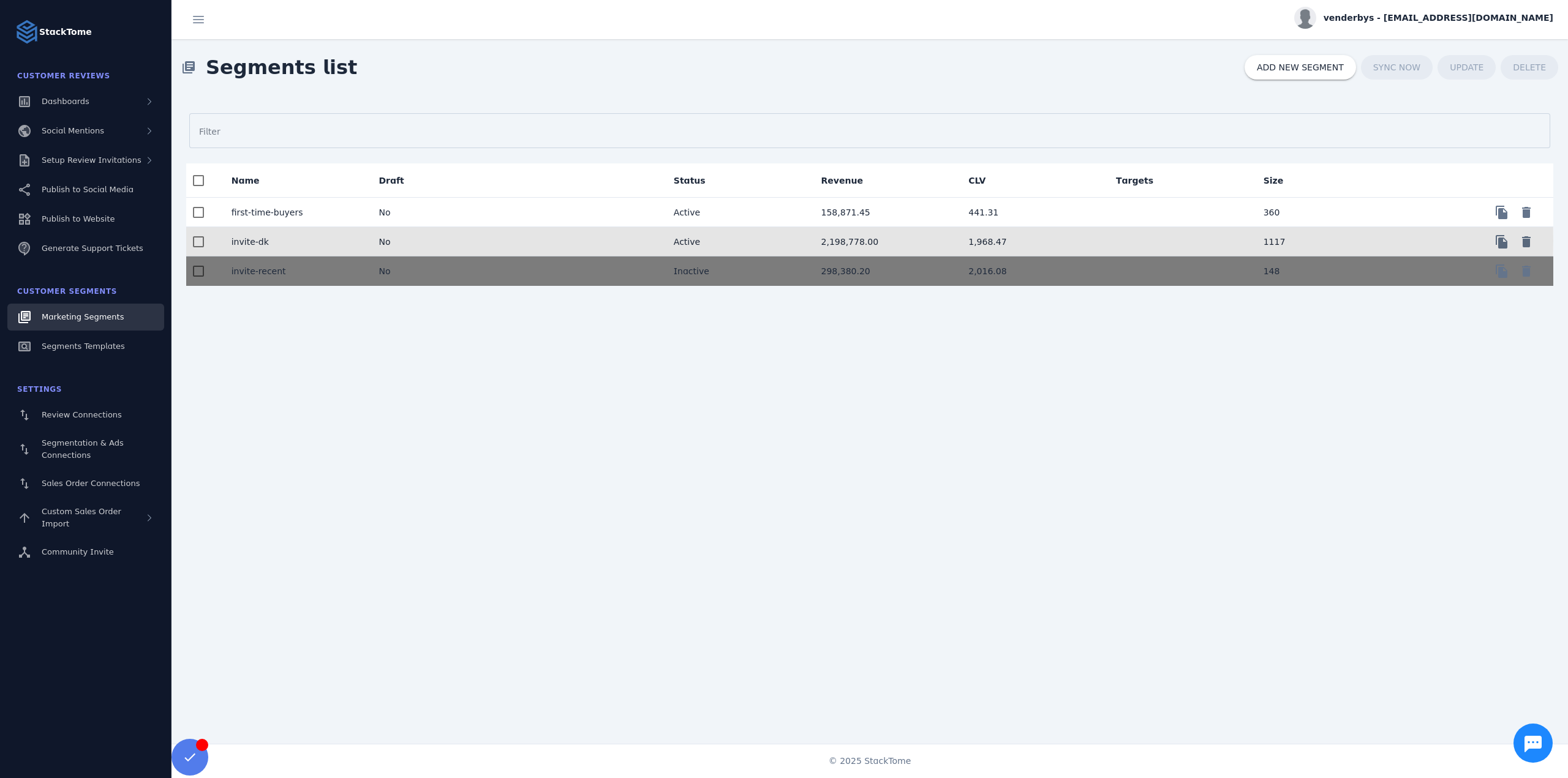
click at [423, 240] on mat-cell "No" at bounding box center [442, 242] width 147 height 29
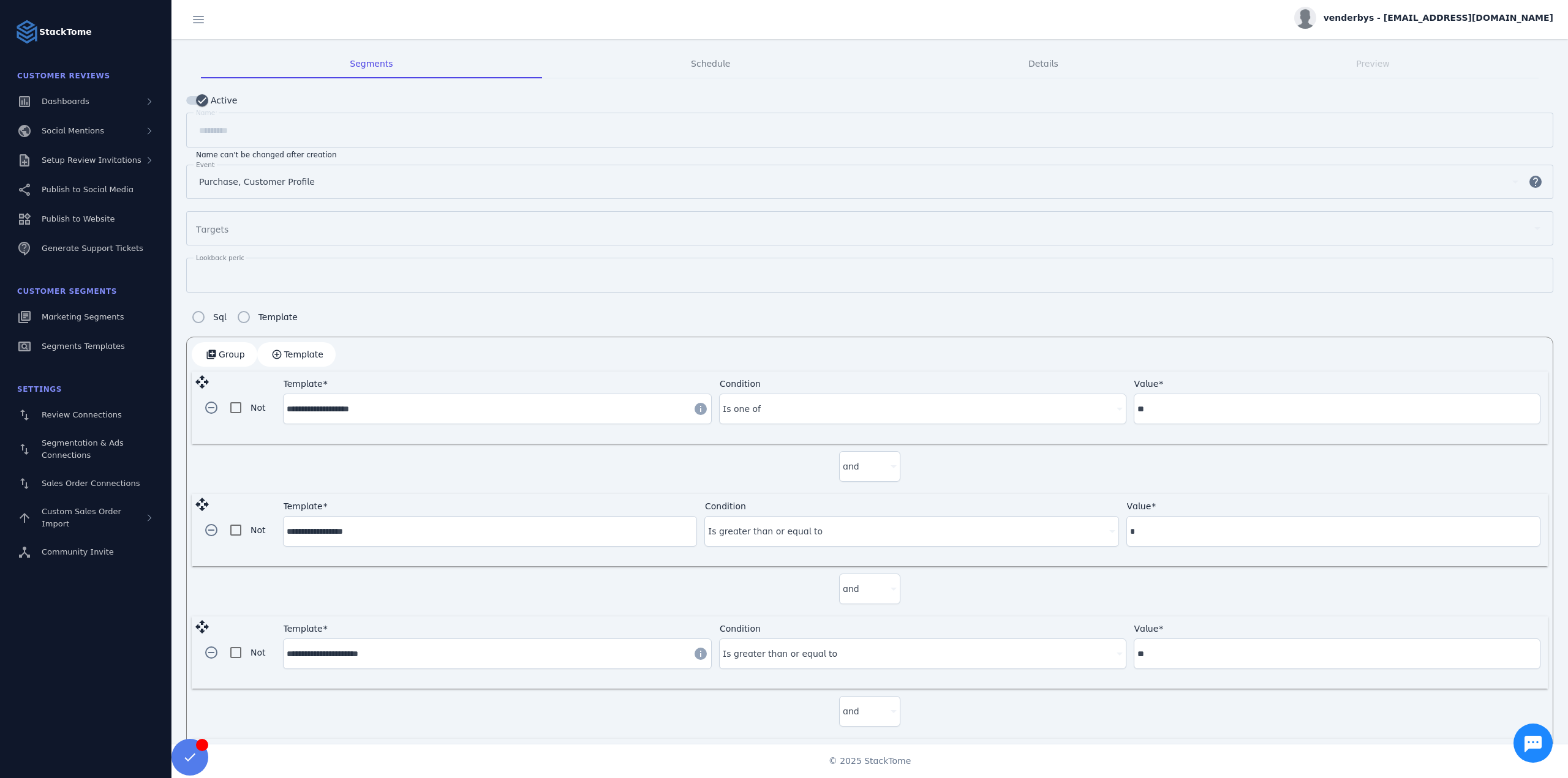
scroll to position [141, 0]
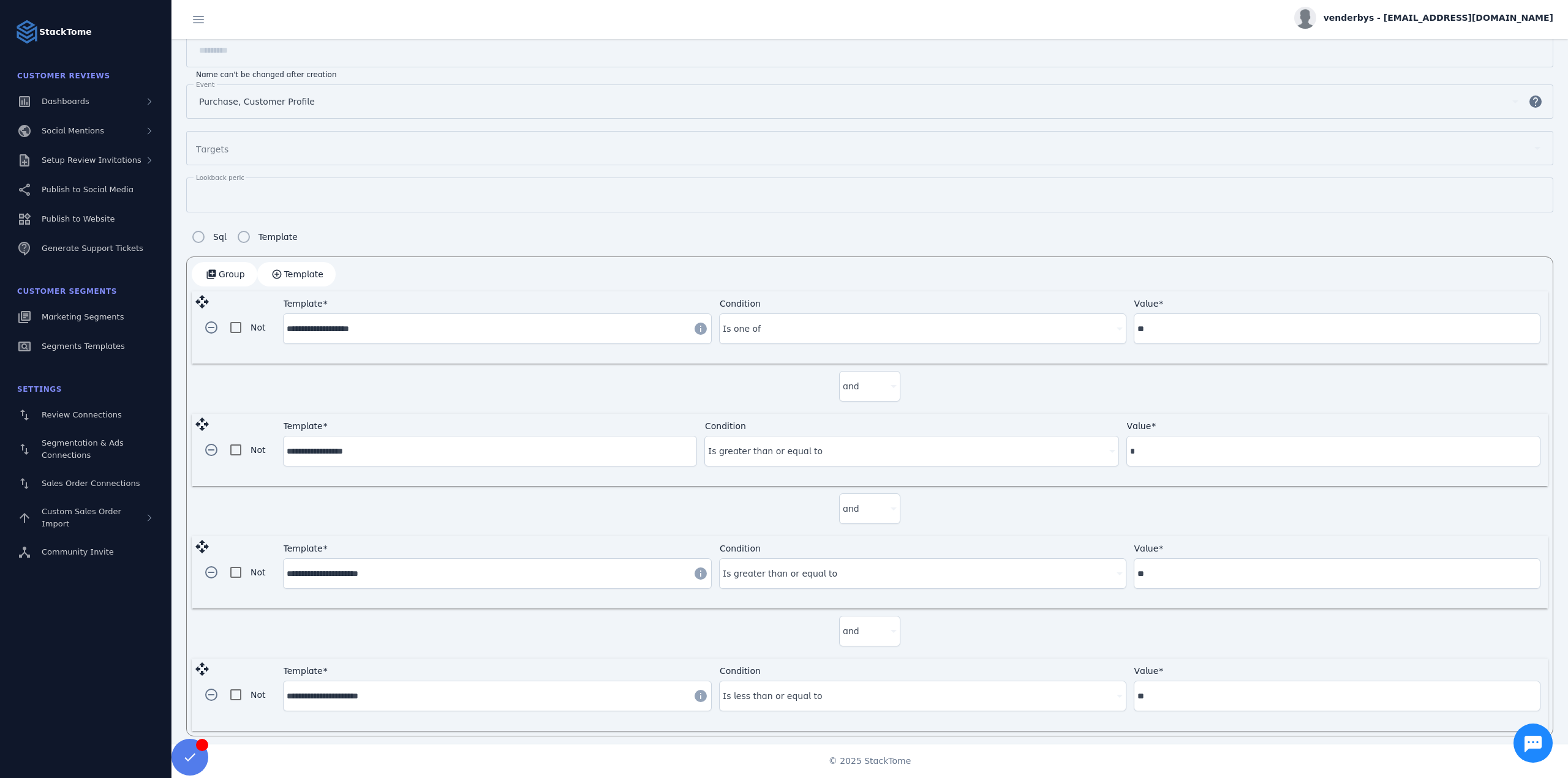
click at [594, 389] on div "and" at bounding box center [870, 389] width 1356 height 50
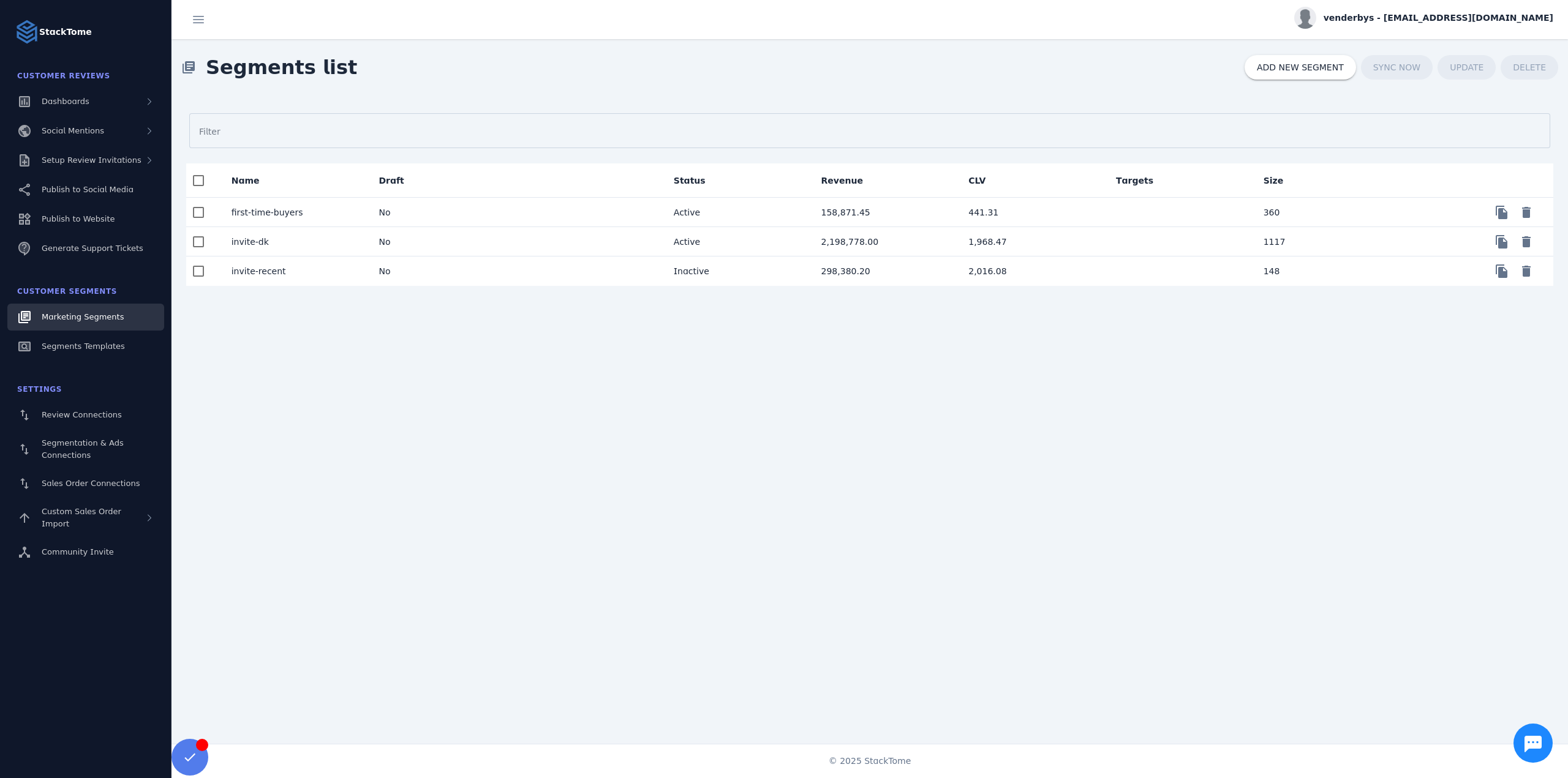
click at [313, 278] on mat-cell "invite-recent" at bounding box center [296, 271] width 147 height 29
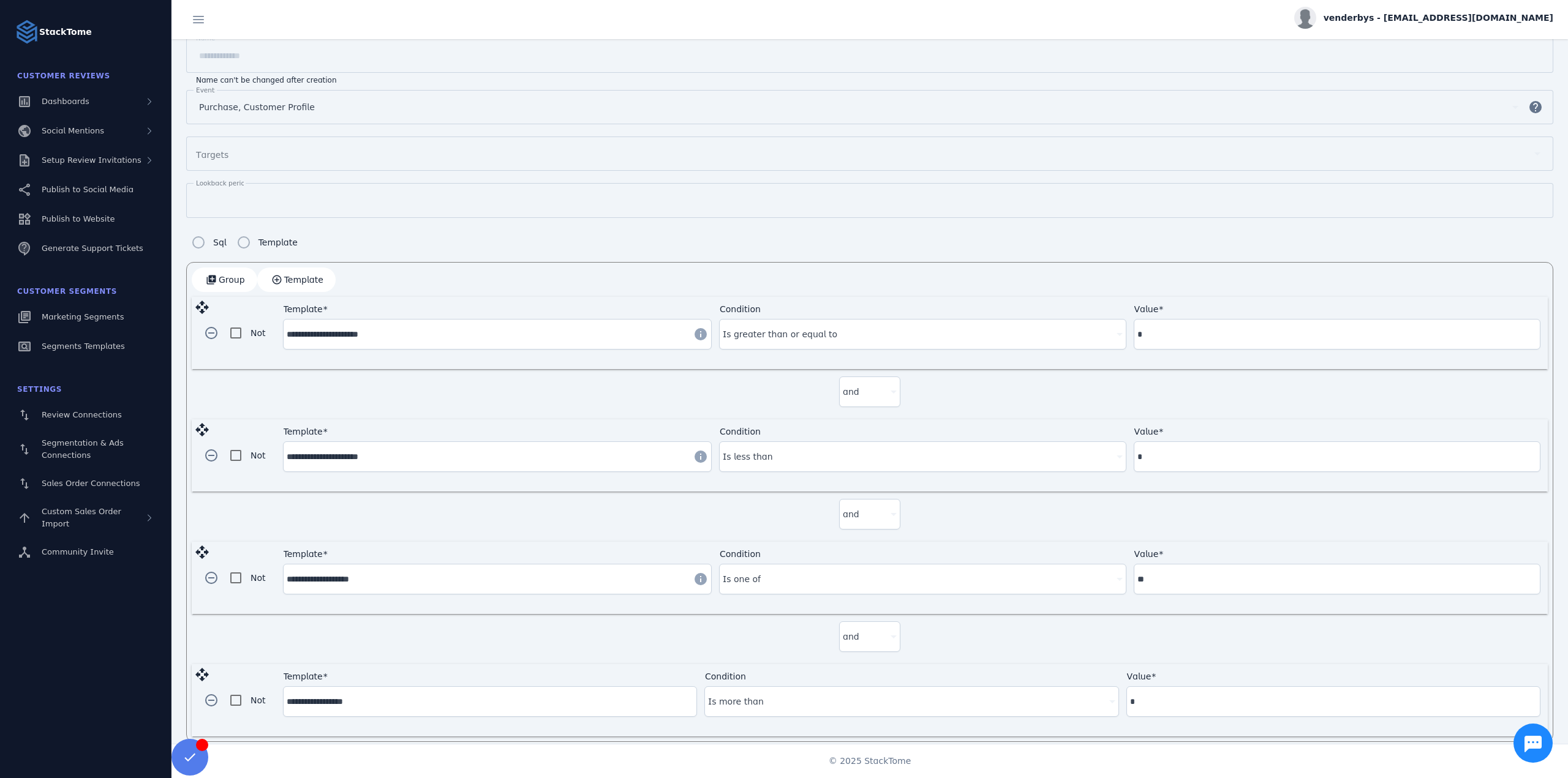
scroll to position [141, 0]
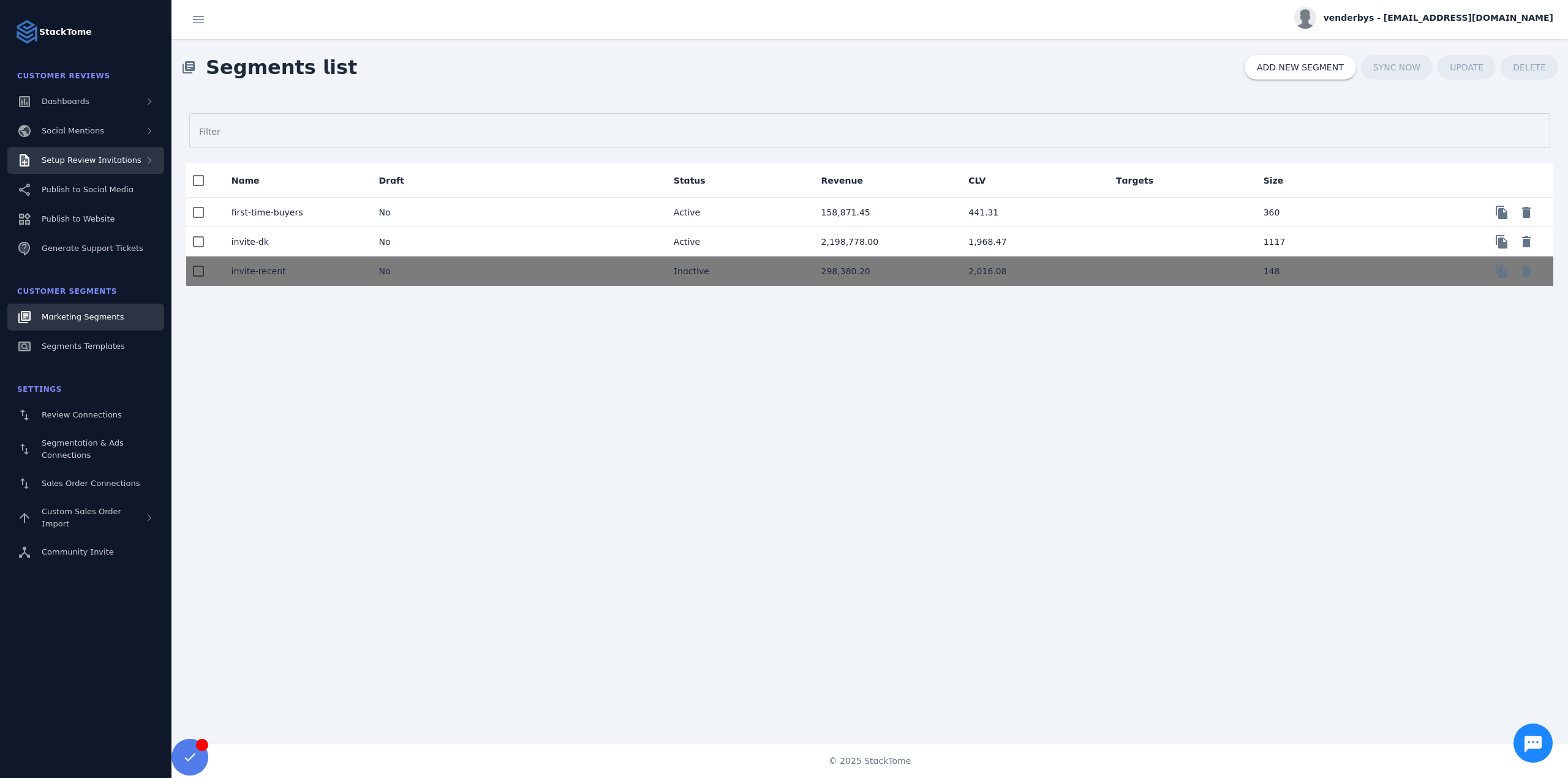
click at [95, 151] on div "Setup Review Invitations" at bounding box center [86, 160] width 157 height 27
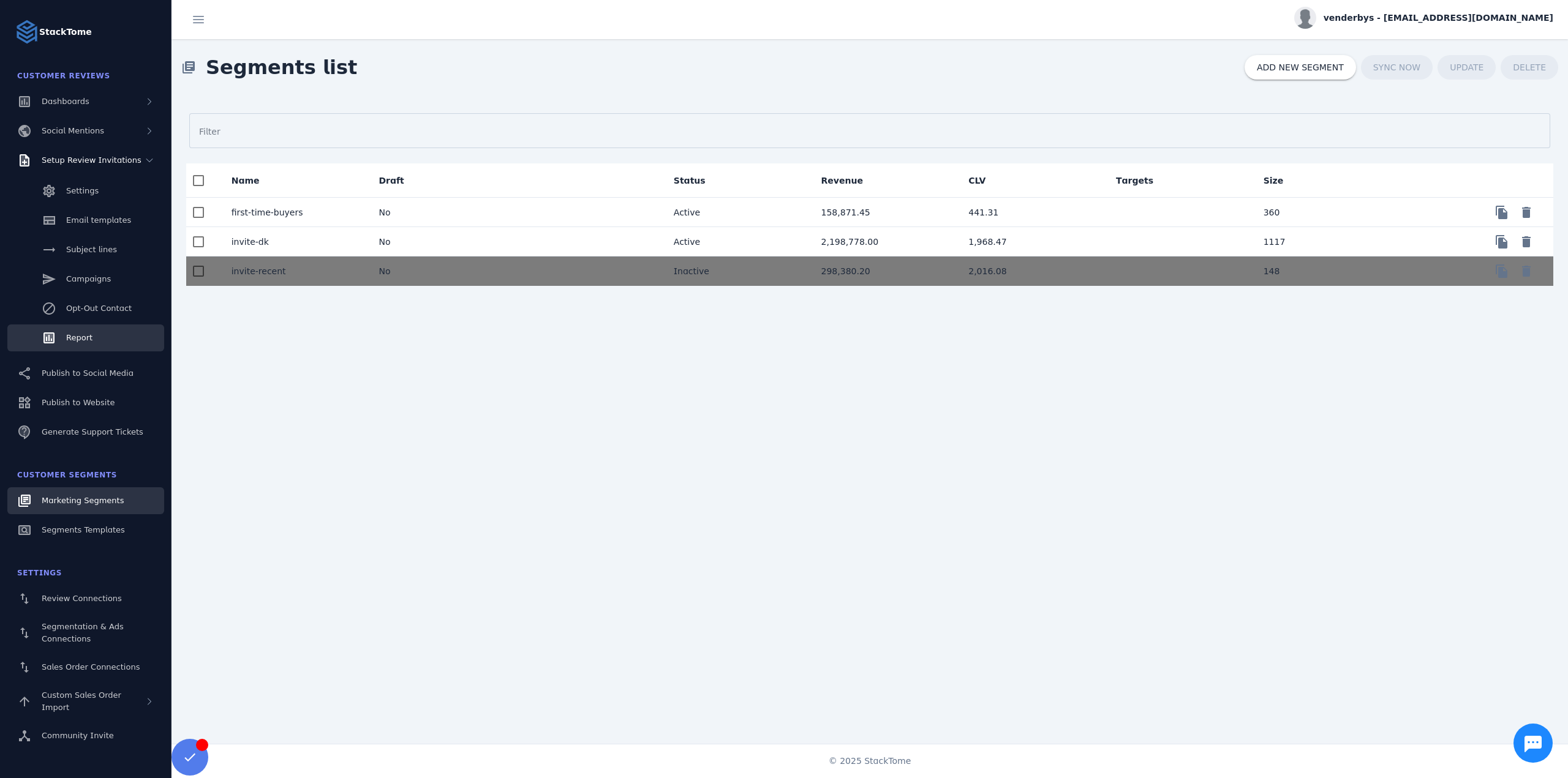
click at [92, 331] on link "Report" at bounding box center [86, 338] width 157 height 27
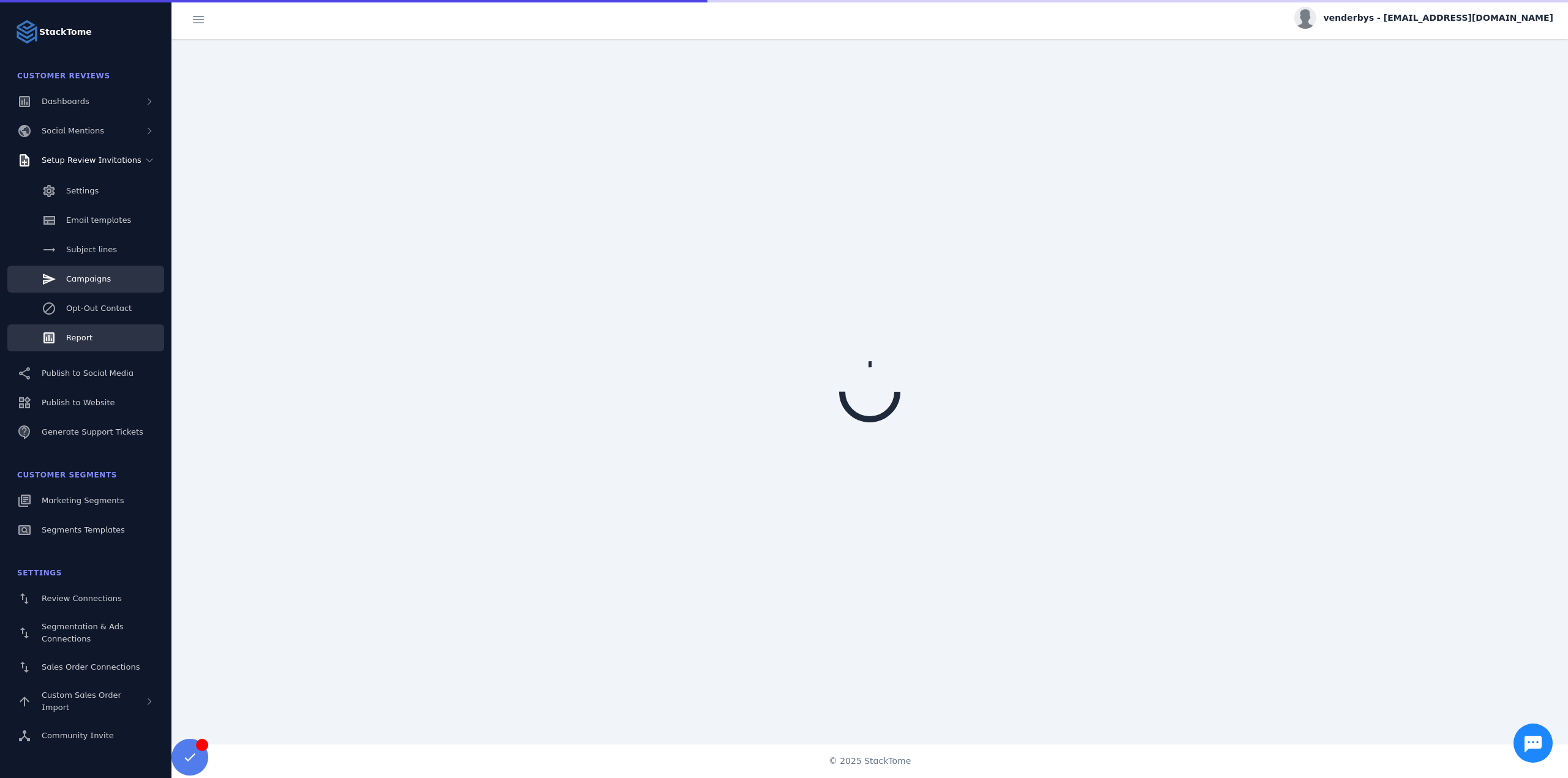
click at [98, 271] on link "Campaigns" at bounding box center [86, 279] width 157 height 27
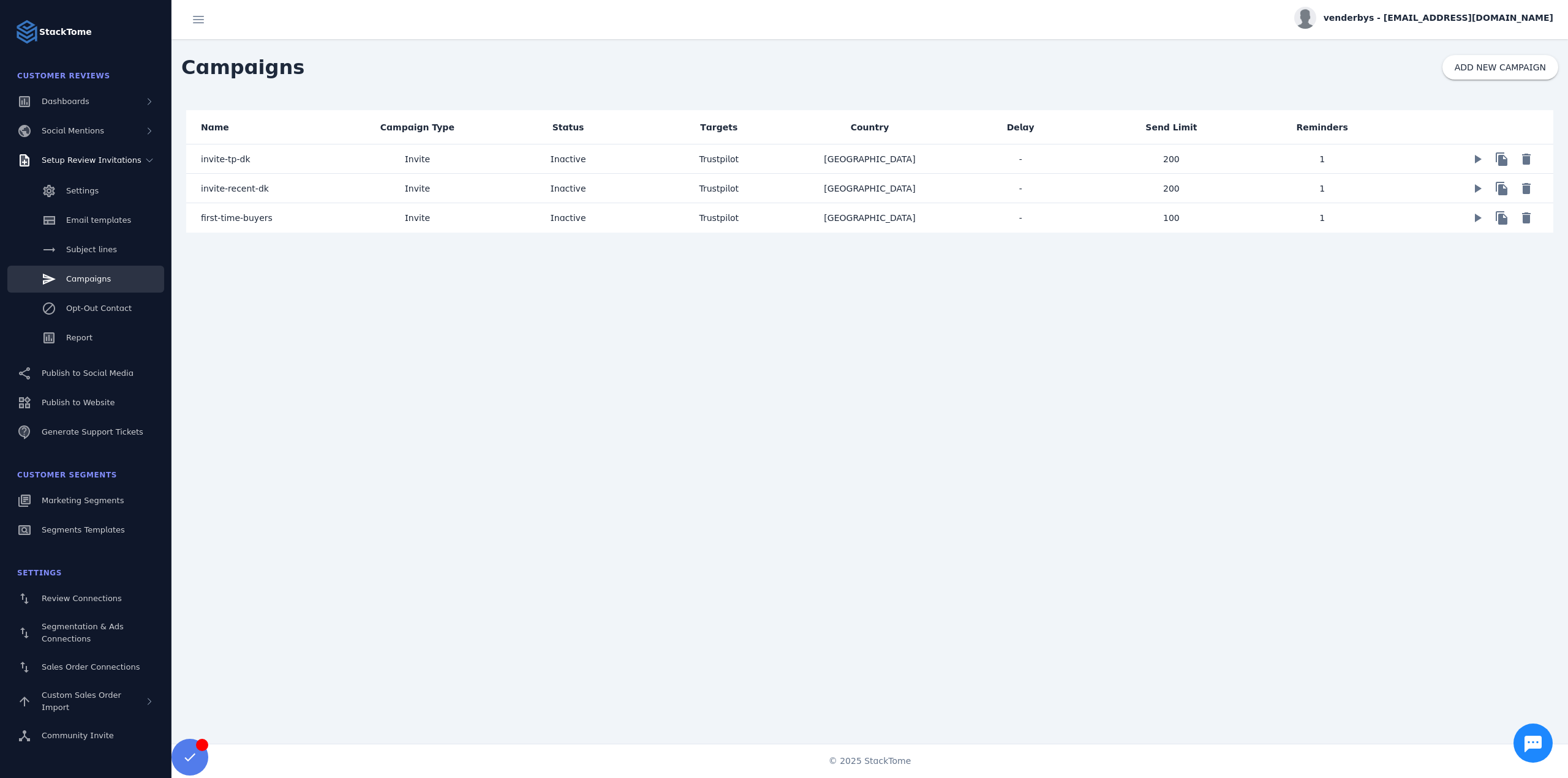
click at [457, 177] on mat-cell "Invite" at bounding box center [417, 189] width 151 height 29
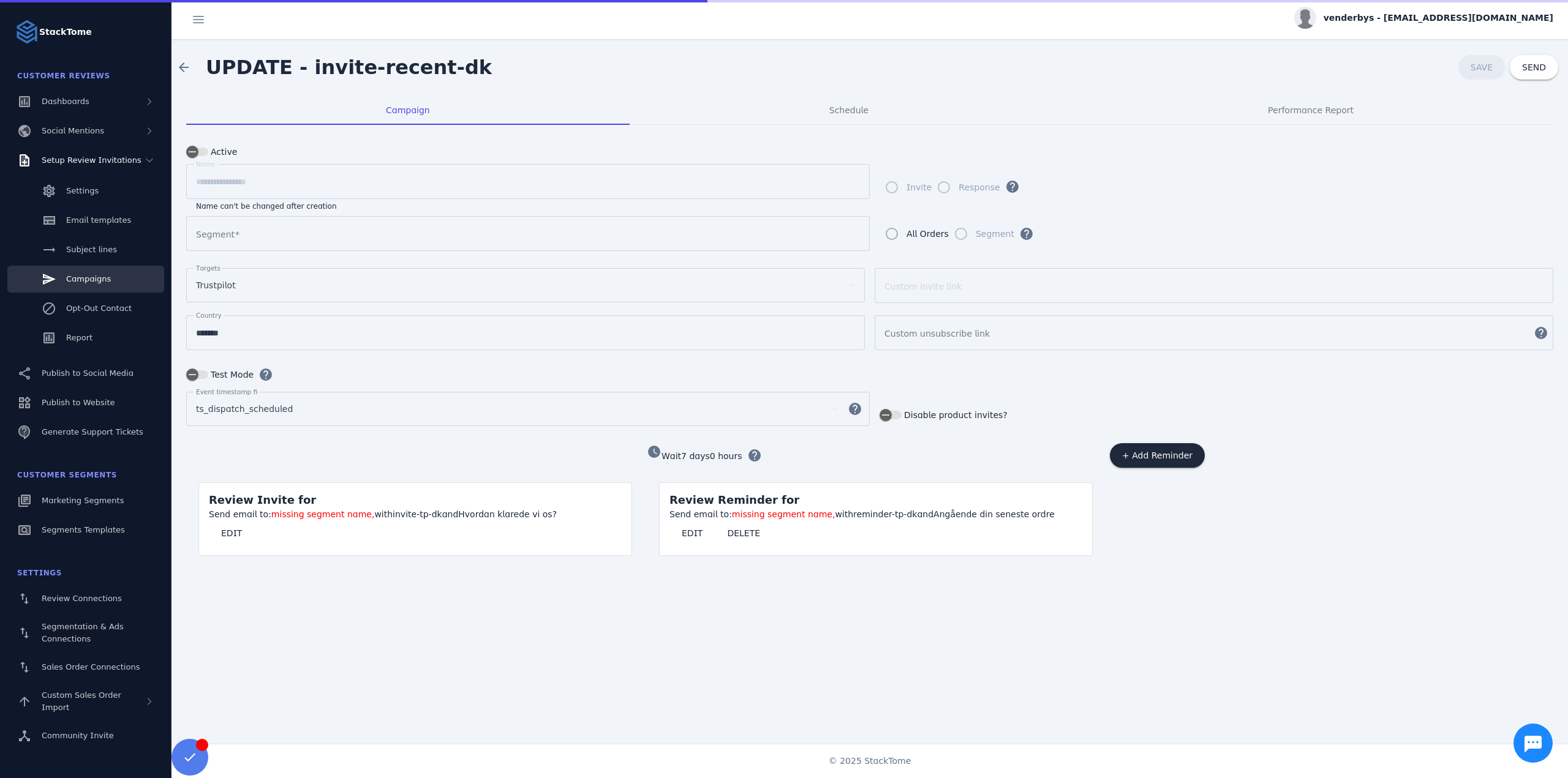
type input "**********"
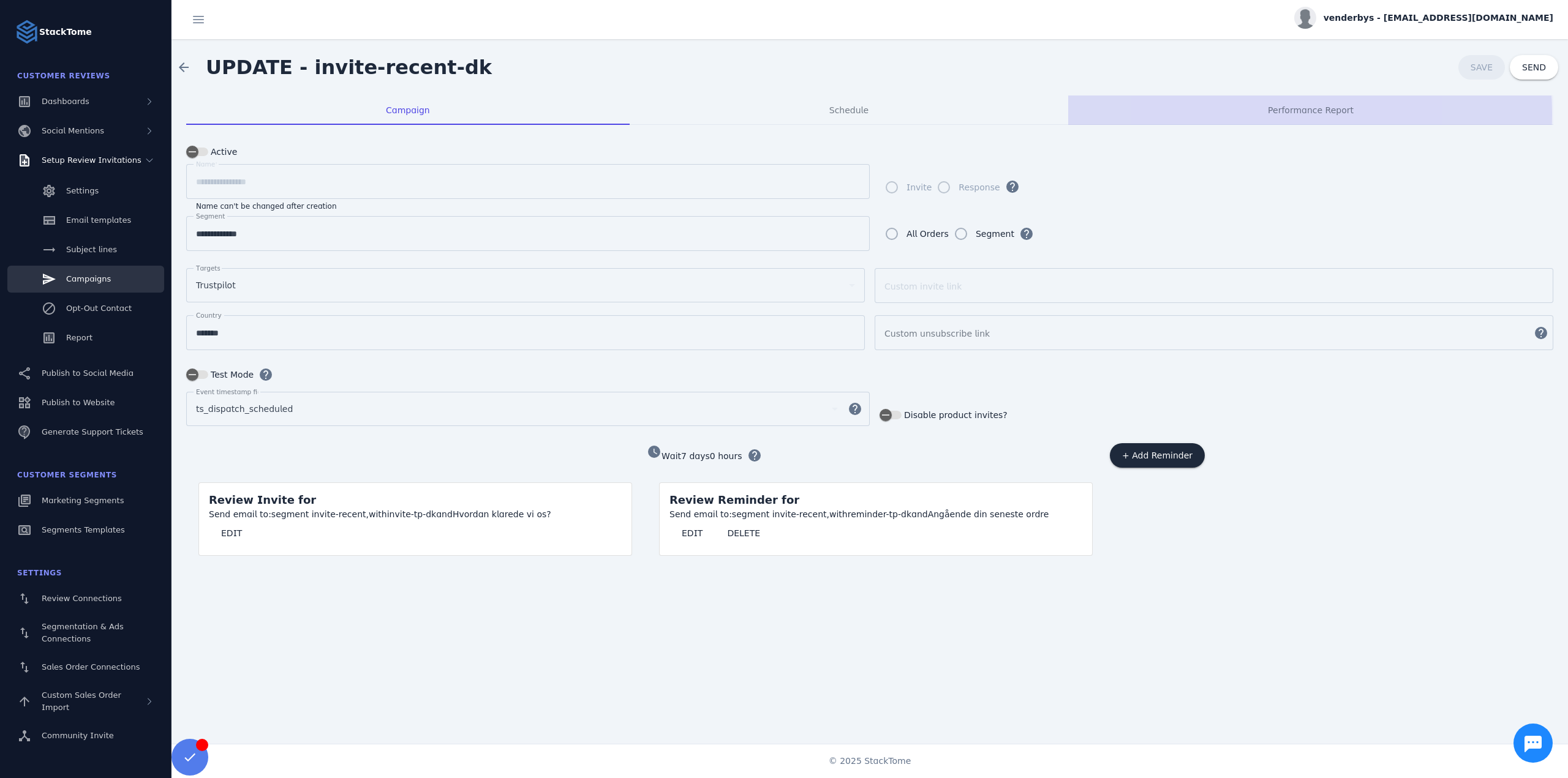
click at [1265, 114] on div "Performance Report" at bounding box center [1310, 110] width 485 height 29
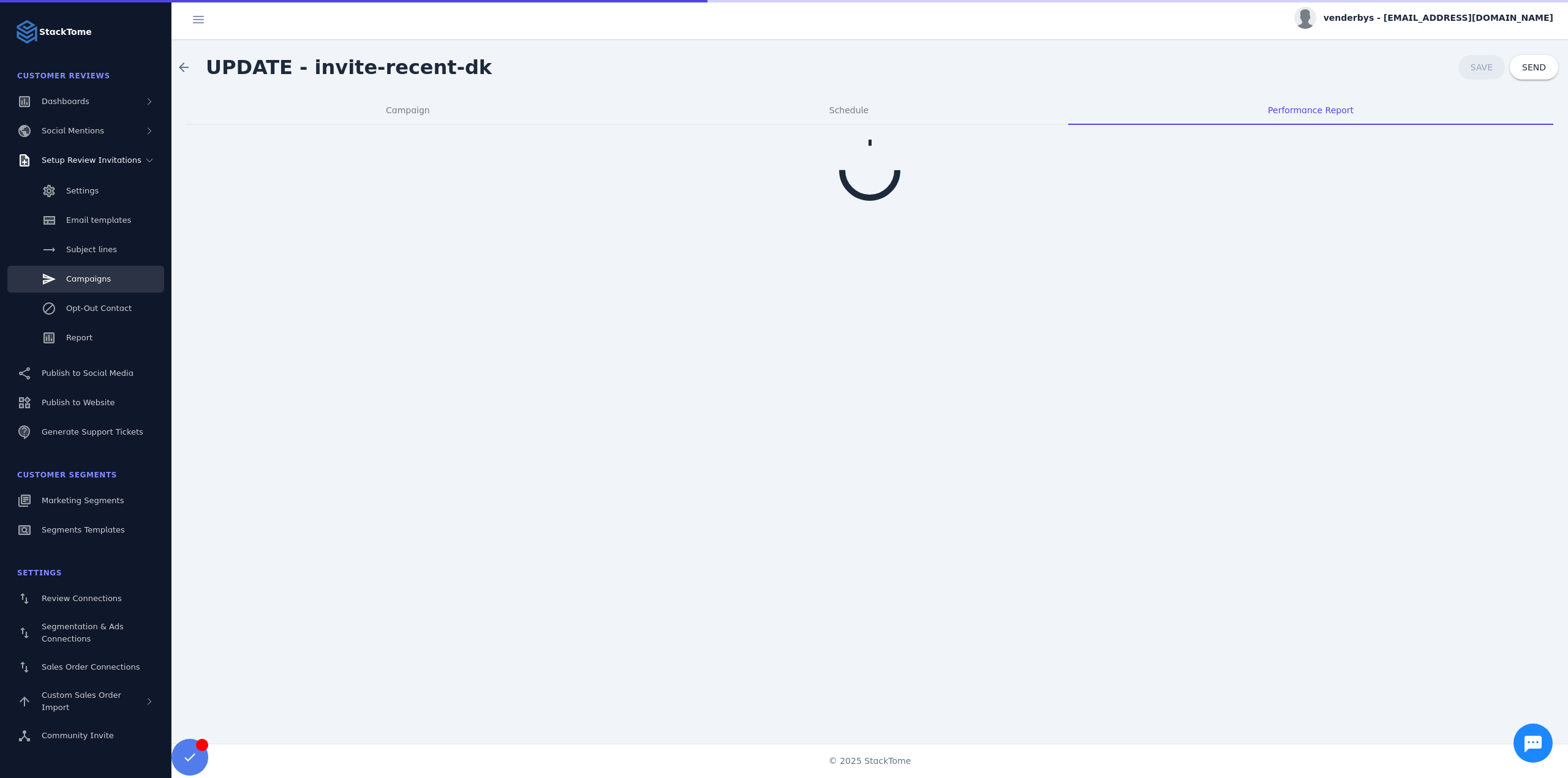
drag, startPoint x: 60, startPoint y: 500, endPoint x: 673, endPoint y: 199, distance: 682.9
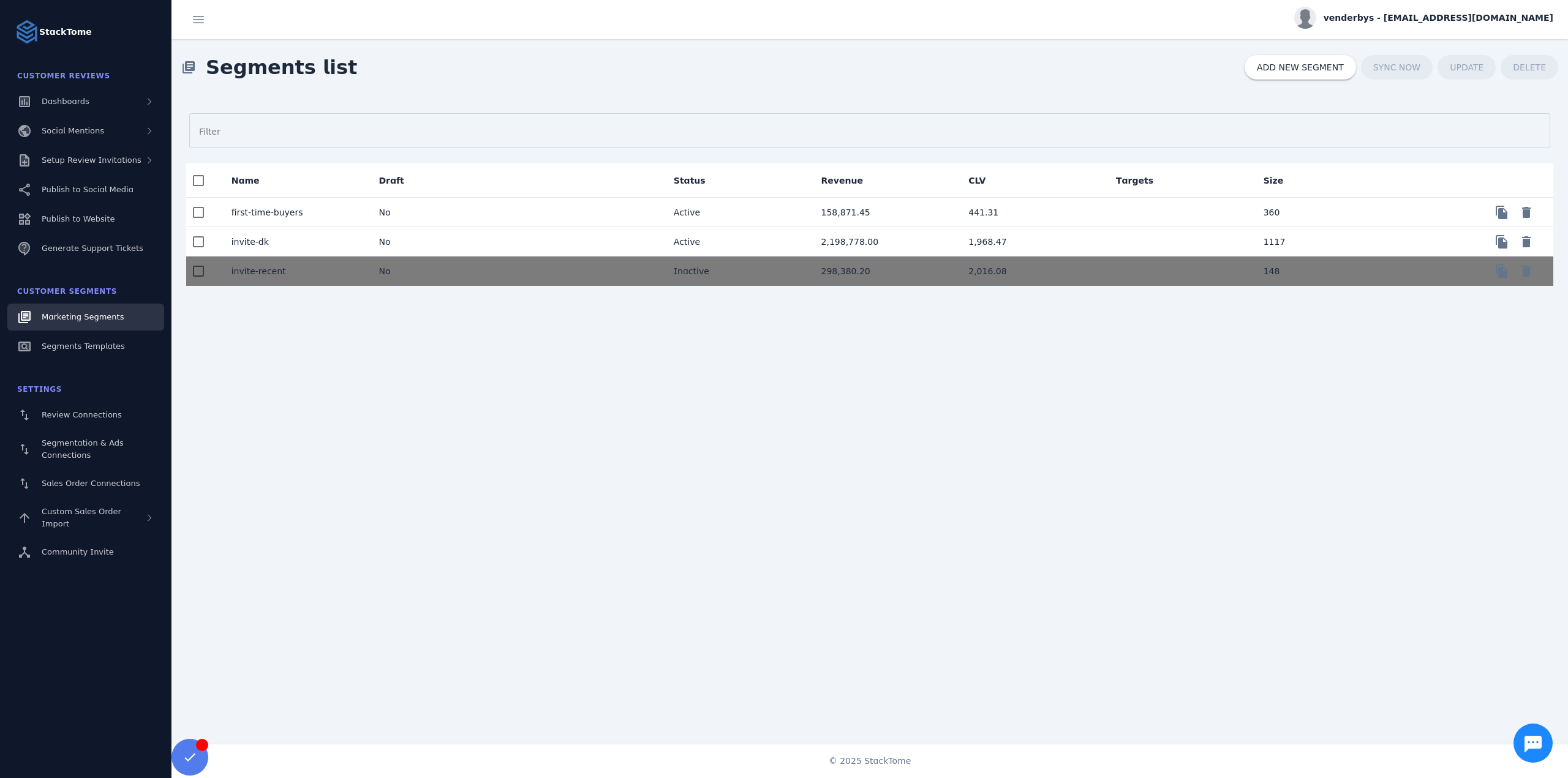
click at [317, 244] on mat-cell "invite-dk" at bounding box center [296, 242] width 147 height 29
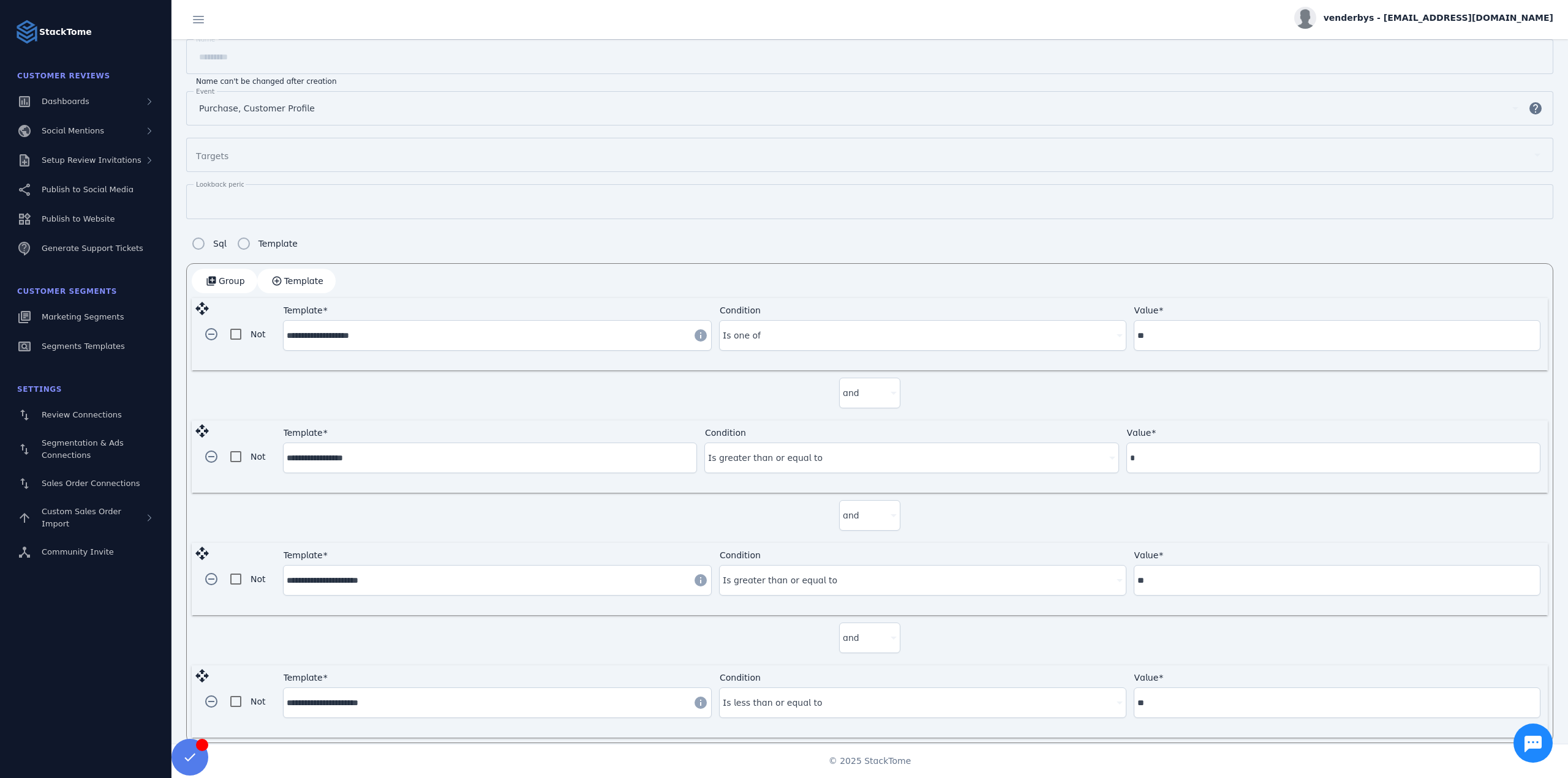
scroll to position [141, 0]
